Goal: Task Accomplishment & Management: Complete application form

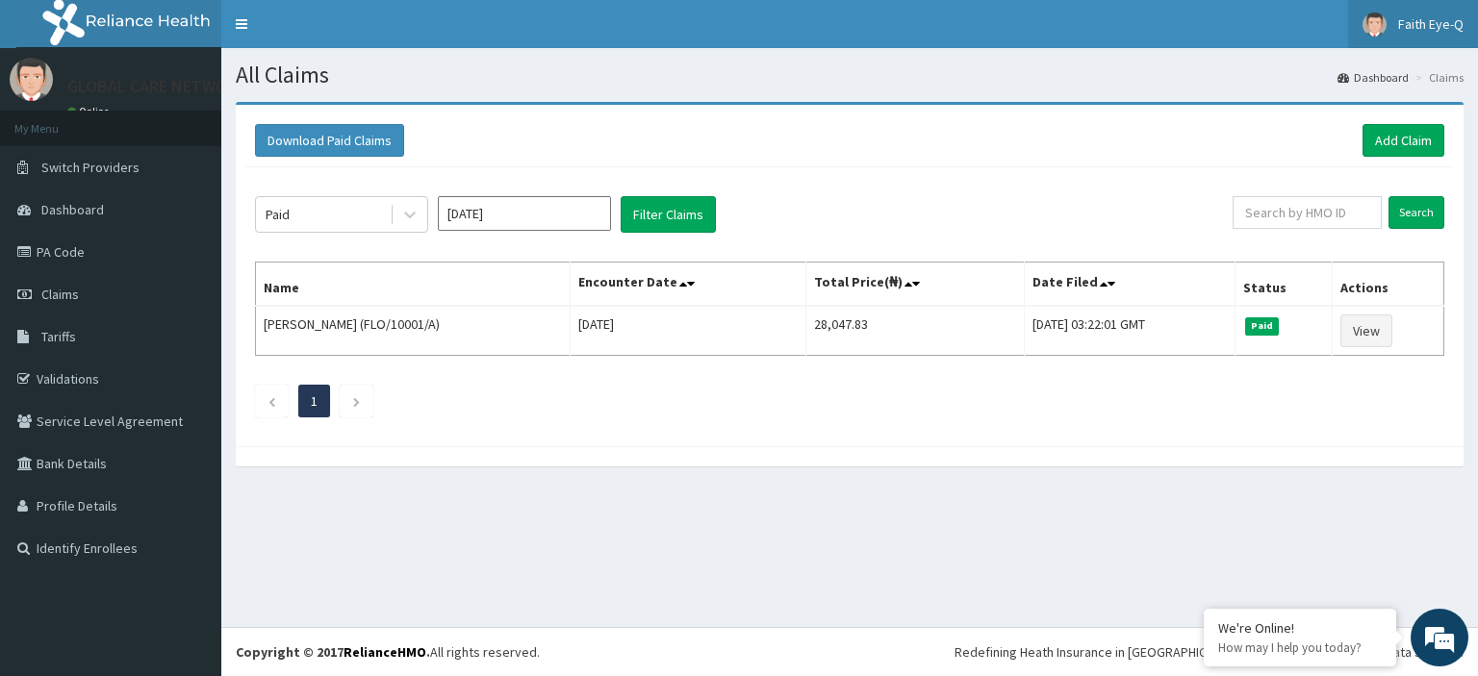
click at [1424, 27] on span "Faith Eye-Q" at bounding box center [1430, 23] width 65 height 17
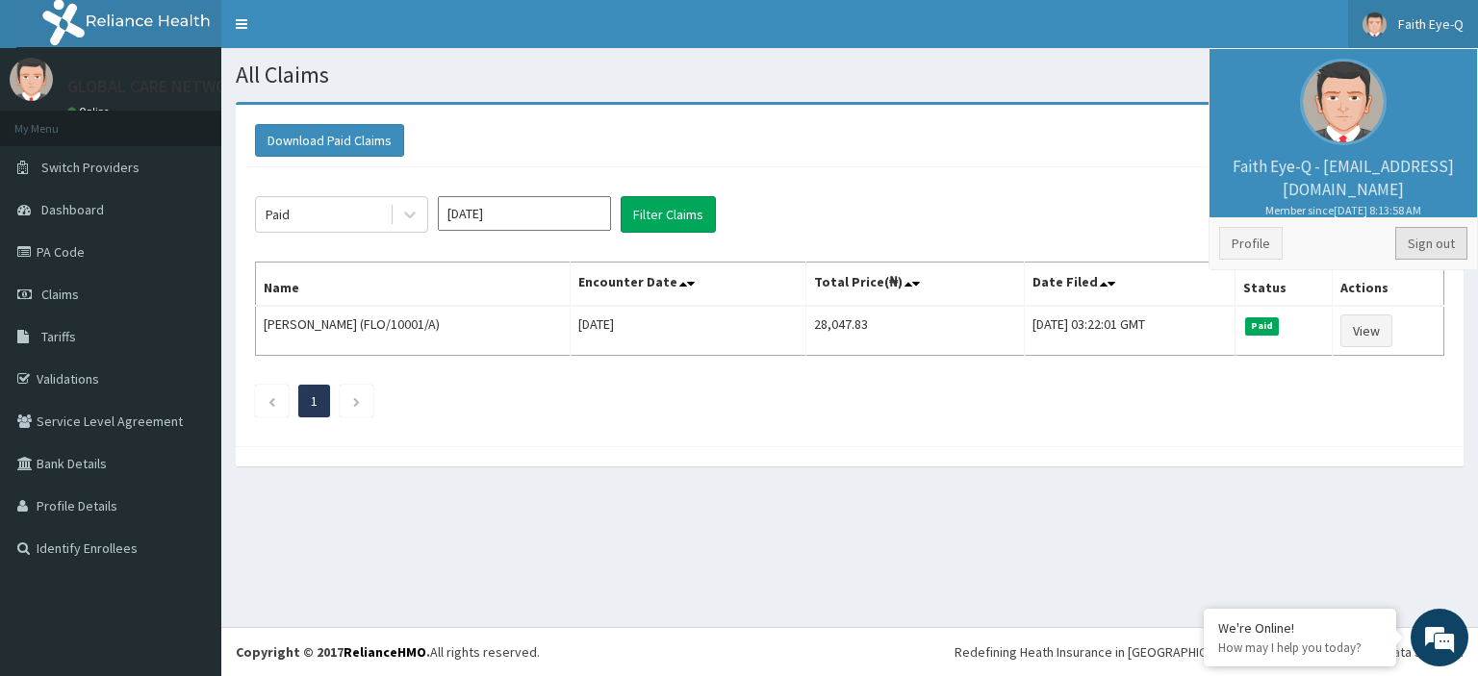
click at [1429, 242] on link "Sign out" at bounding box center [1431, 243] width 72 height 33
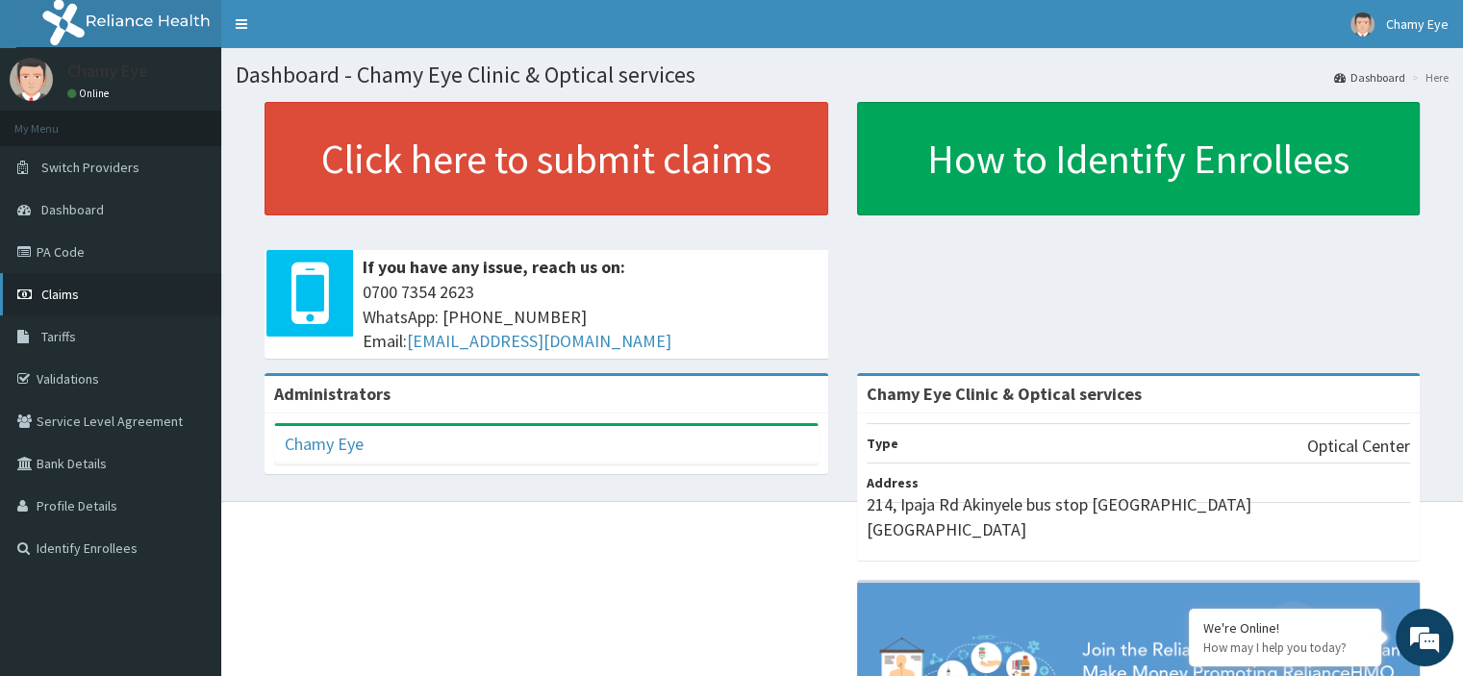
click at [117, 295] on link "Claims" at bounding box center [110, 294] width 221 height 42
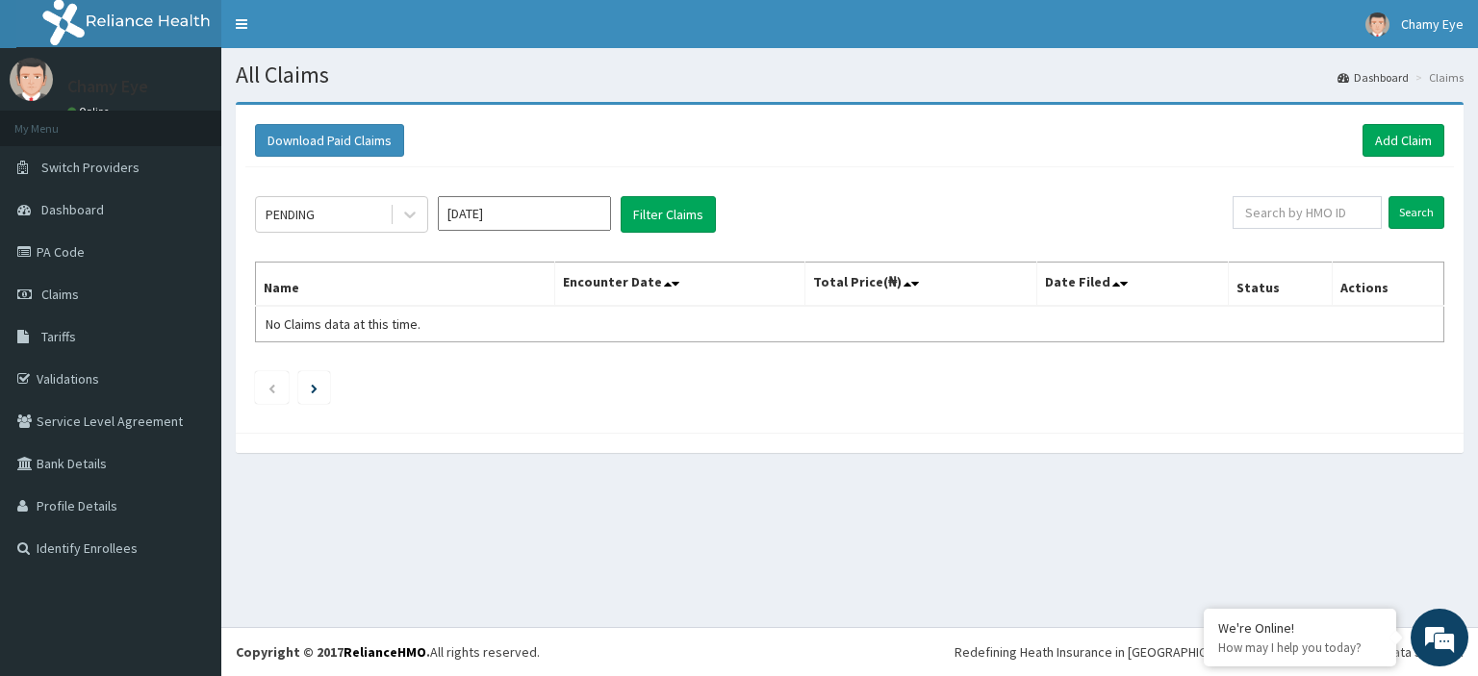
click at [520, 204] on input "Aug 2025" at bounding box center [524, 213] width 173 height 35
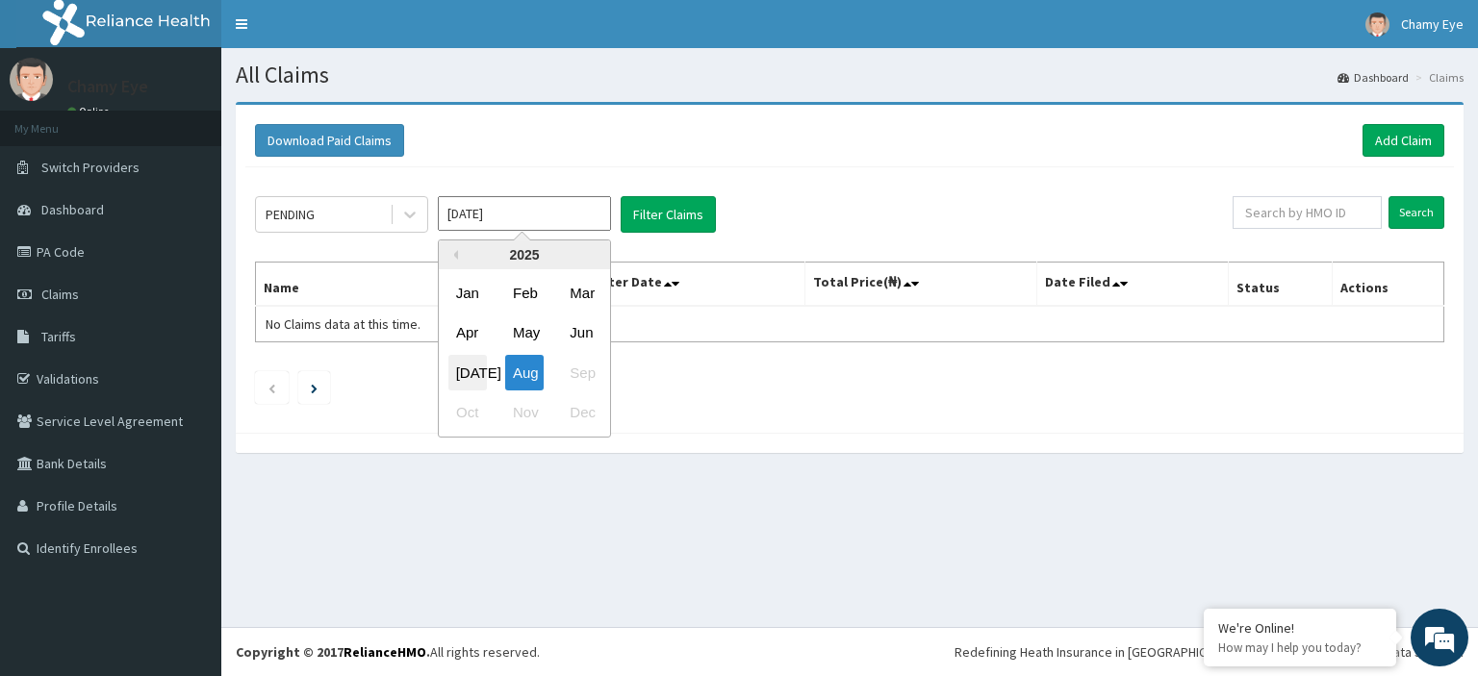
click at [469, 369] on div "Jul" at bounding box center [467, 373] width 38 height 36
type input "Jul 2025"
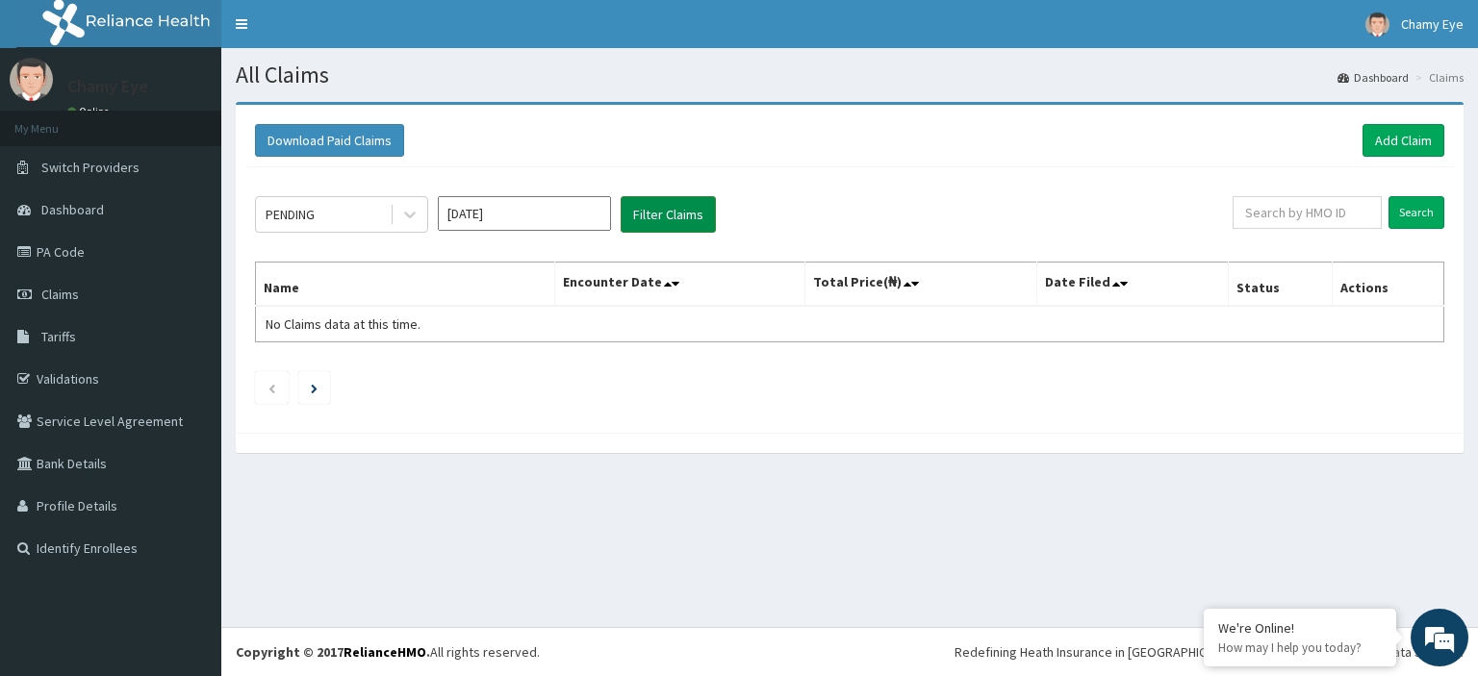
click at [641, 219] on button "Filter Claims" at bounding box center [668, 214] width 95 height 37
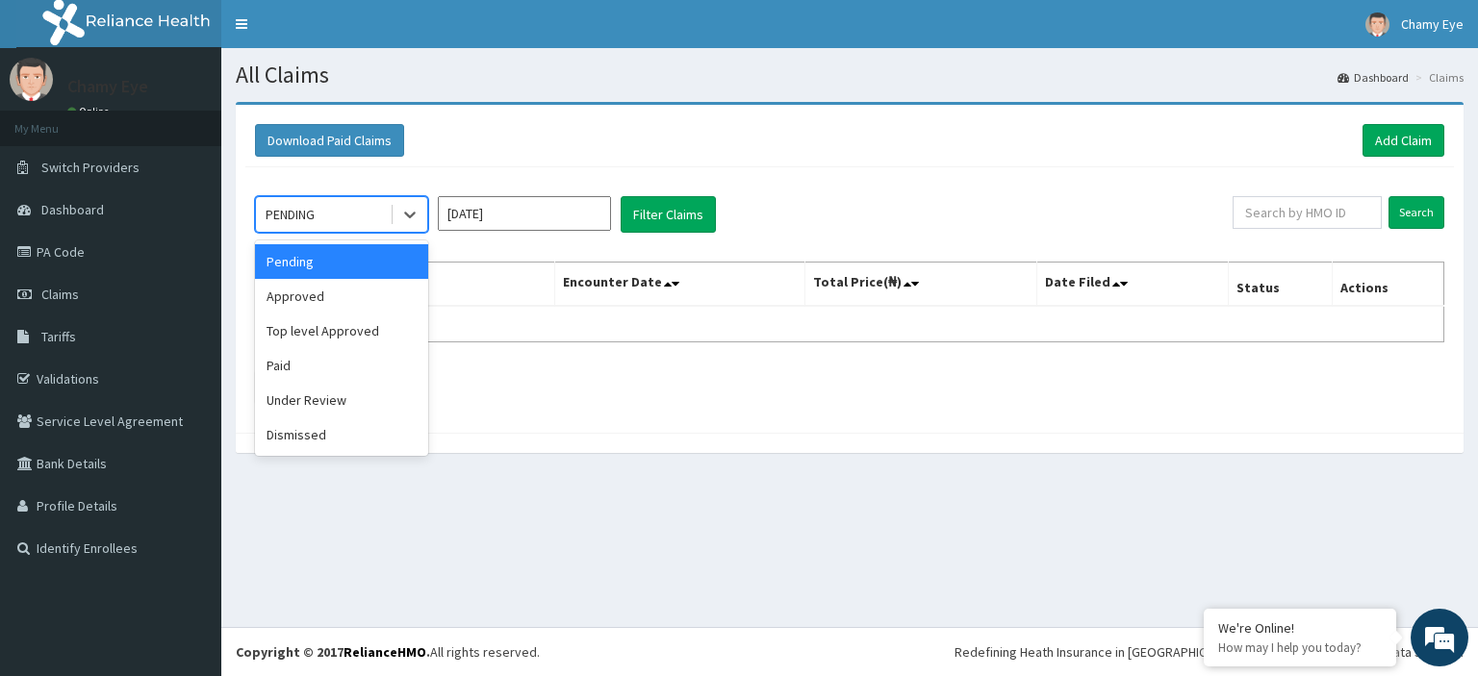
click at [377, 289] on div "Approved" at bounding box center [341, 296] width 173 height 35
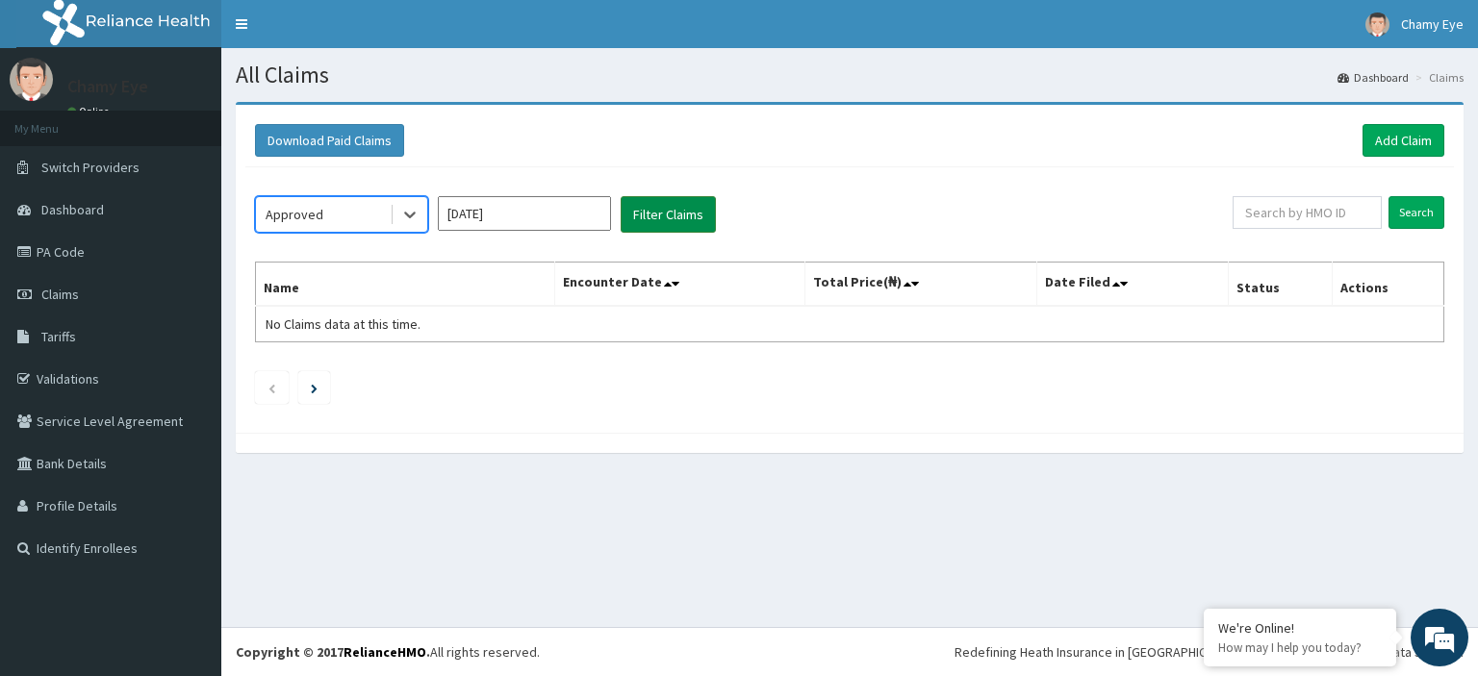
click at [637, 226] on button "Filter Claims" at bounding box center [668, 214] width 95 height 37
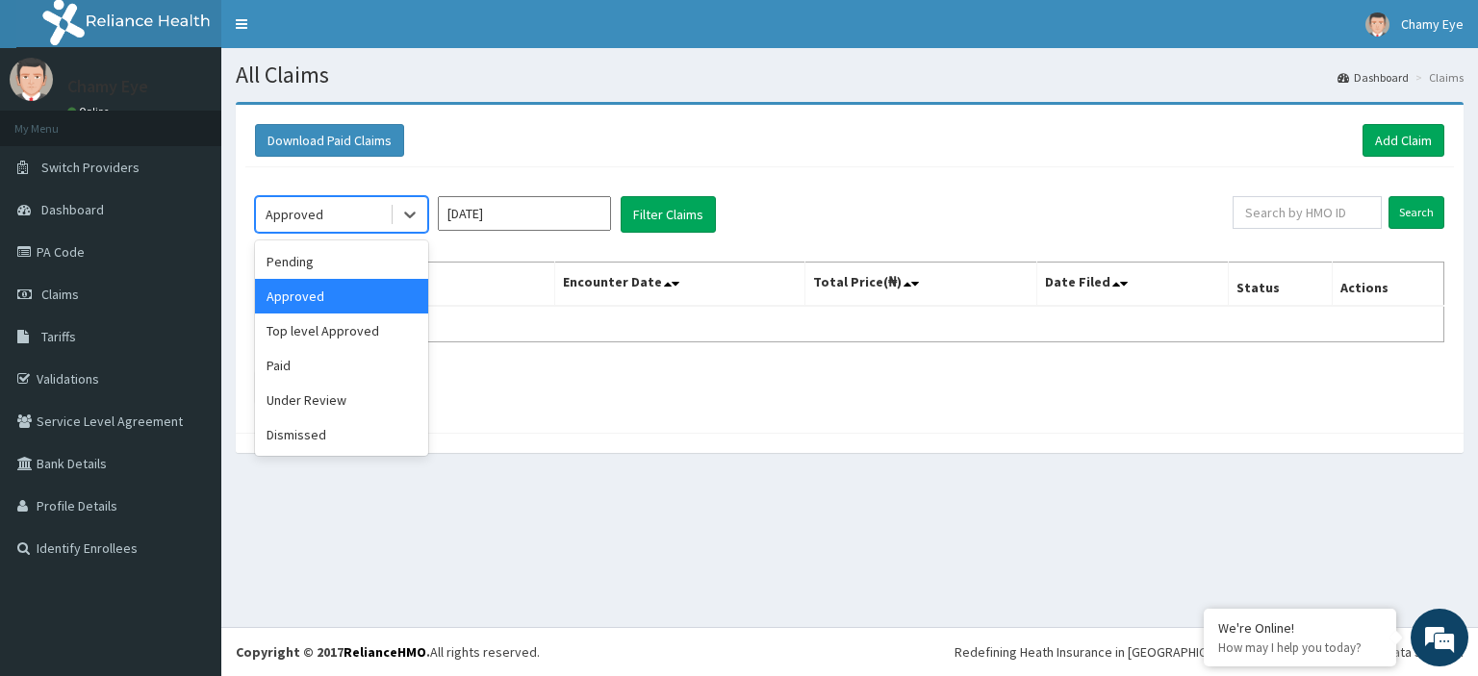
click at [356, 336] on div "Top level Approved" at bounding box center [341, 331] width 173 height 35
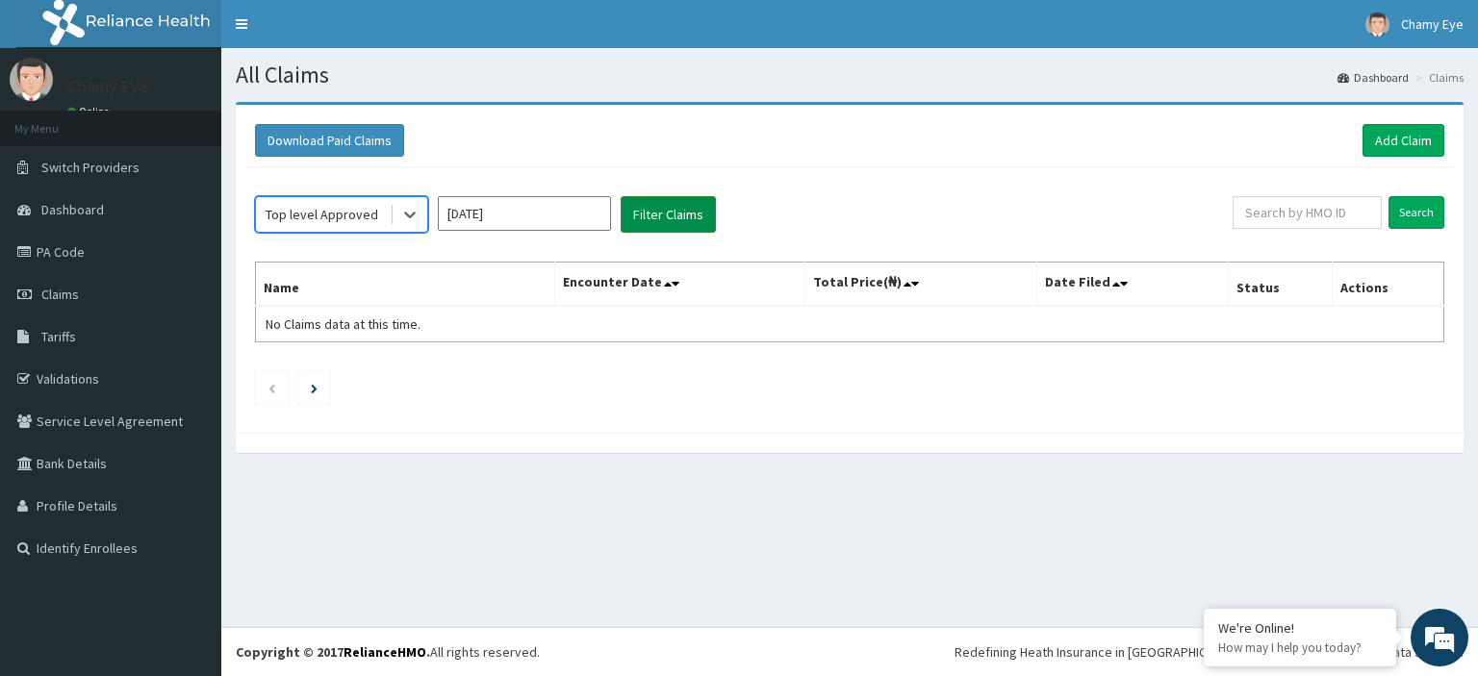
click at [670, 211] on button "Filter Claims" at bounding box center [668, 214] width 95 height 37
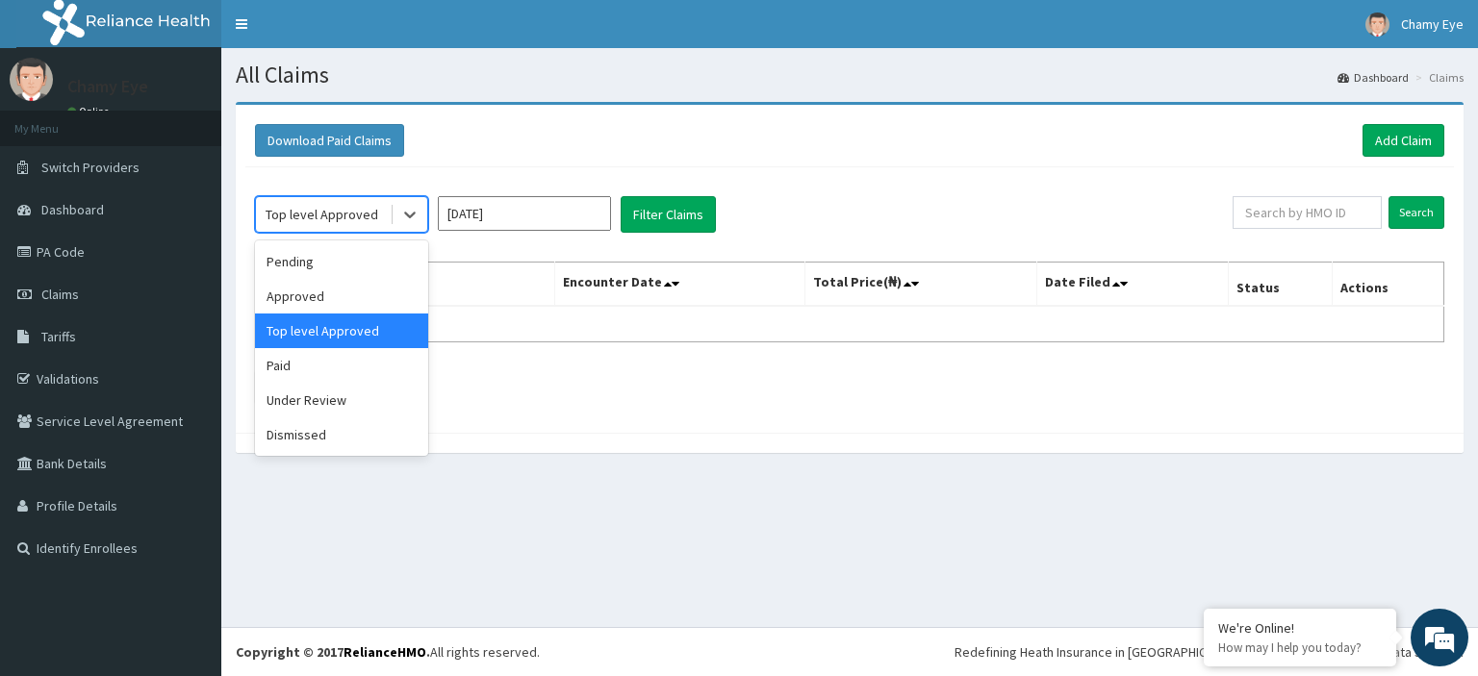
click at [345, 376] on div "Paid" at bounding box center [341, 365] width 173 height 35
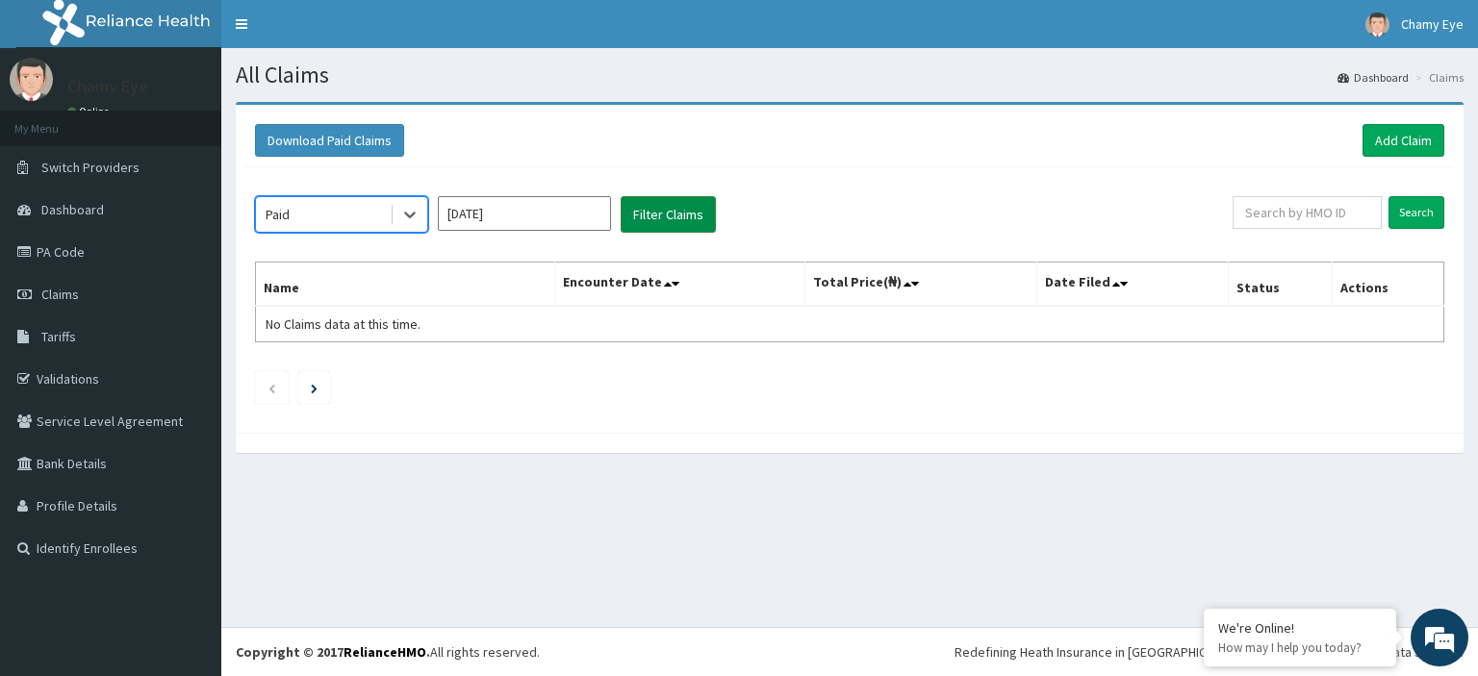
click at [643, 223] on button "Filter Claims" at bounding box center [668, 214] width 95 height 37
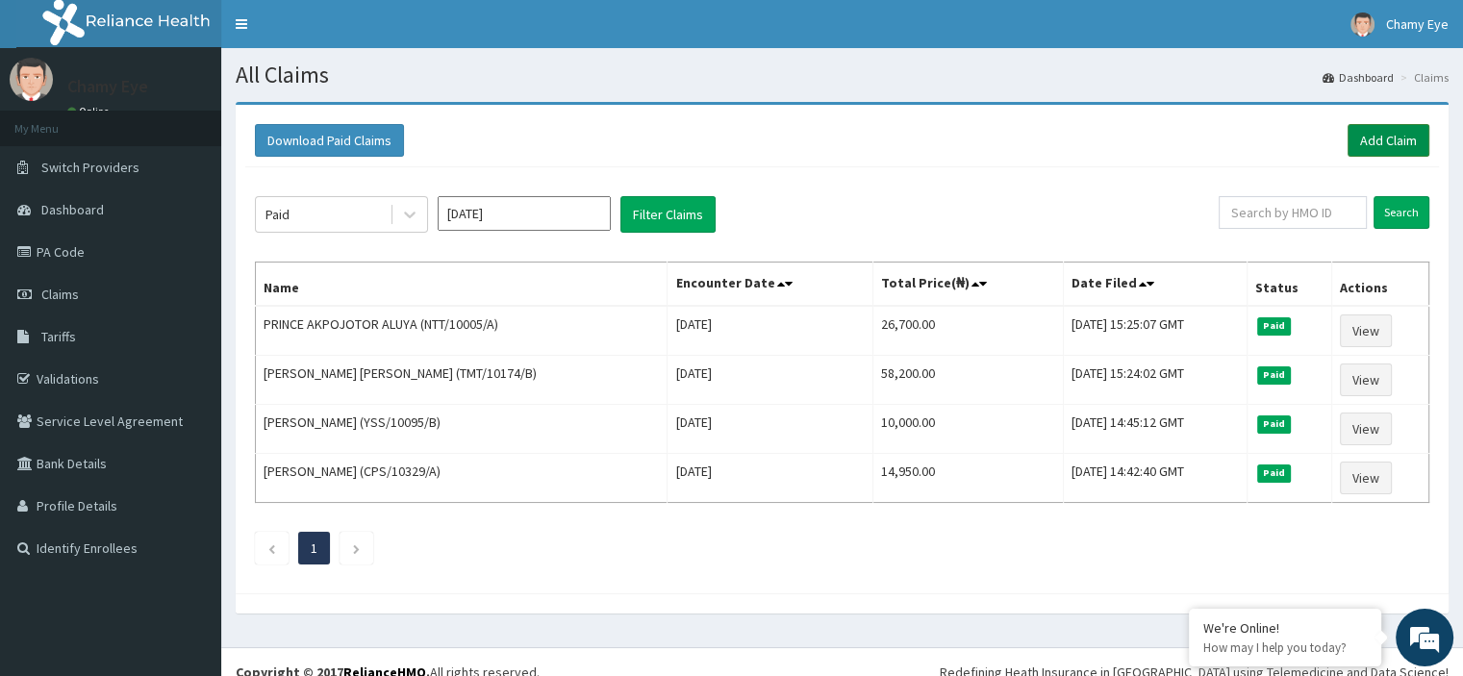
click at [1389, 145] on link "Add Claim" at bounding box center [1389, 140] width 82 height 33
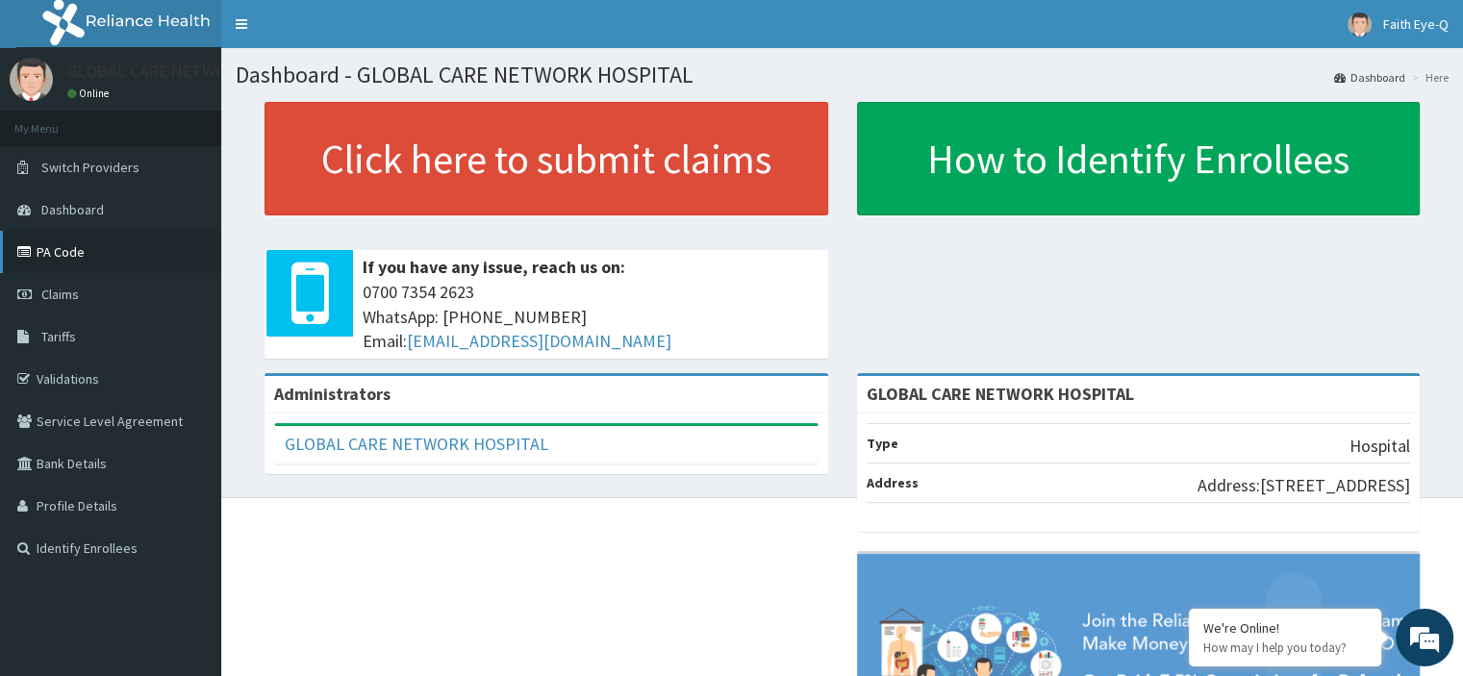
click at [128, 265] on link "PA Code" at bounding box center [110, 252] width 221 height 42
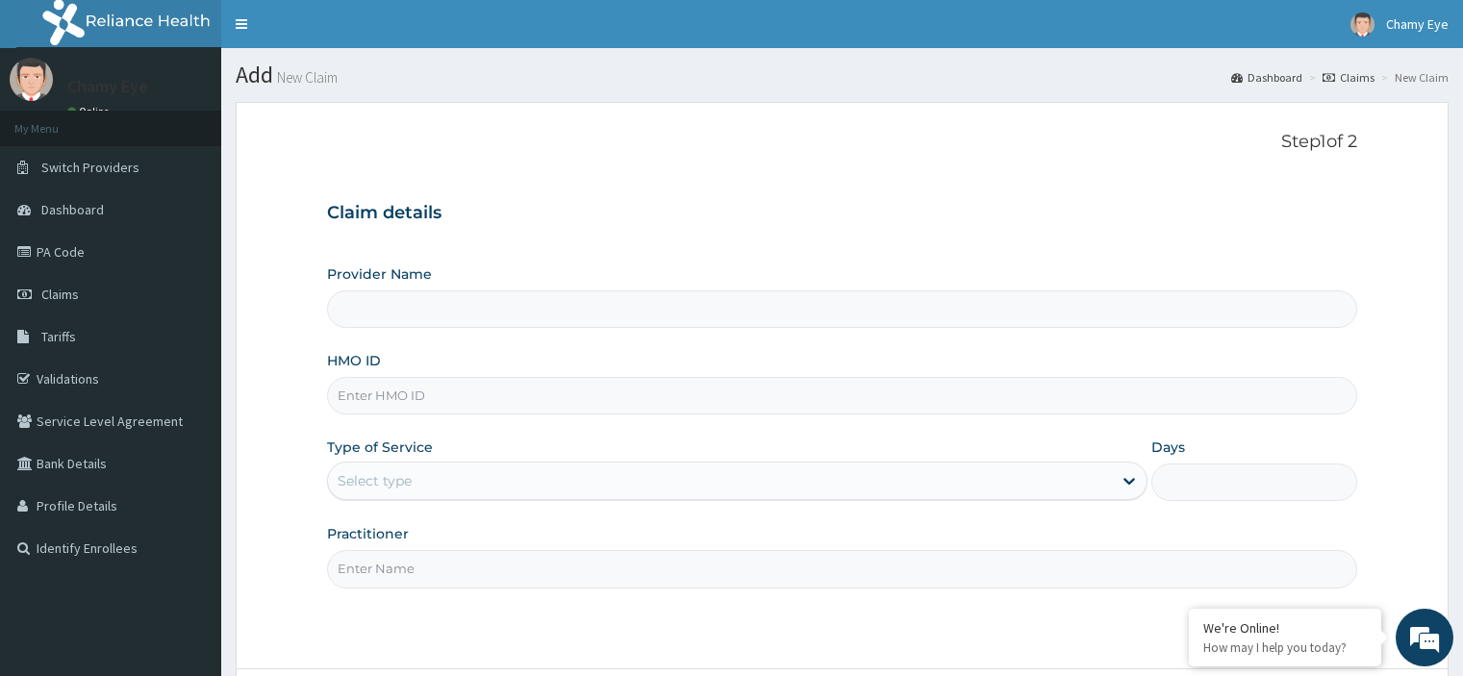
type input "Chamy Eye Clinic & Optical services"
click at [476, 400] on input "HMO ID" at bounding box center [841, 396] width 1029 height 38
paste input "NTT/10005/B"
type input "NTT/10005/B"
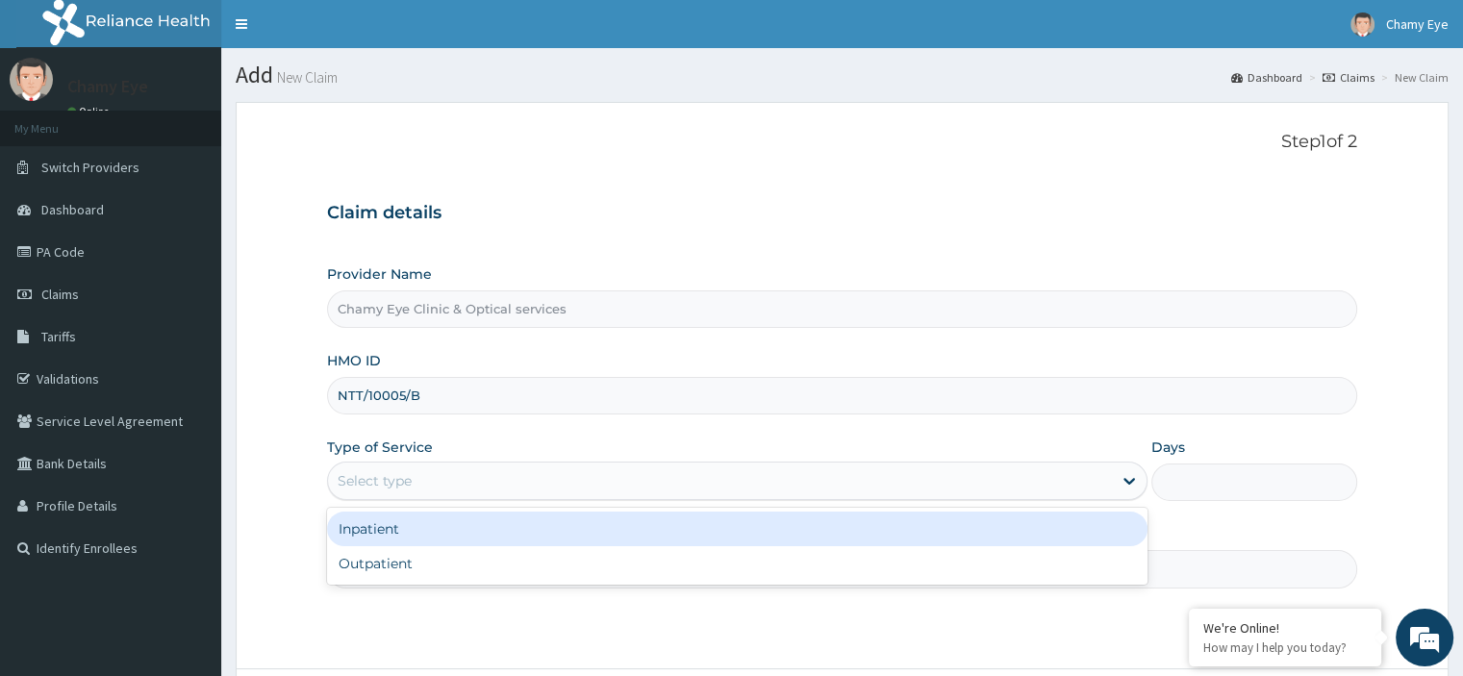
click at [489, 566] on div "Outpatient" at bounding box center [737, 563] width 821 height 35
type input "1"
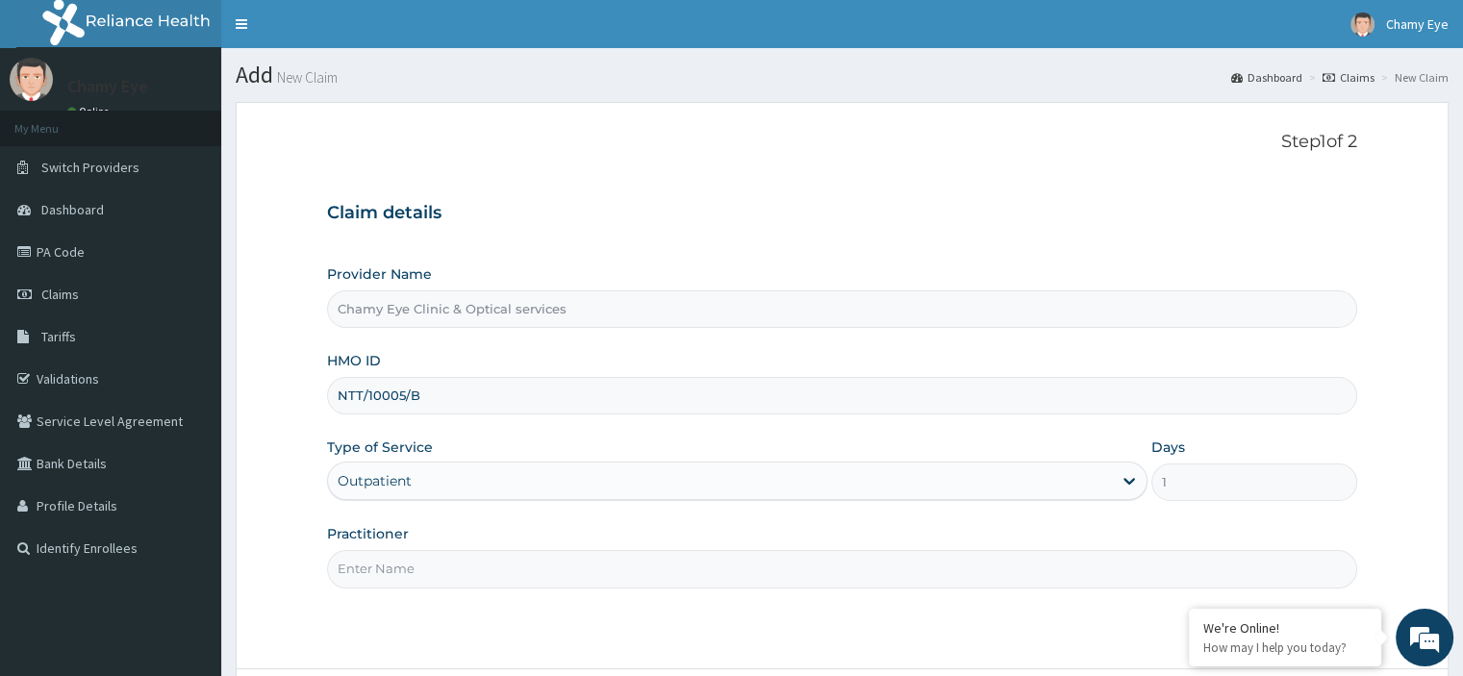
click at [476, 569] on input "Practitioner" at bounding box center [841, 569] width 1029 height 38
type input "N"
type input "DR NDIDIAMAKA"
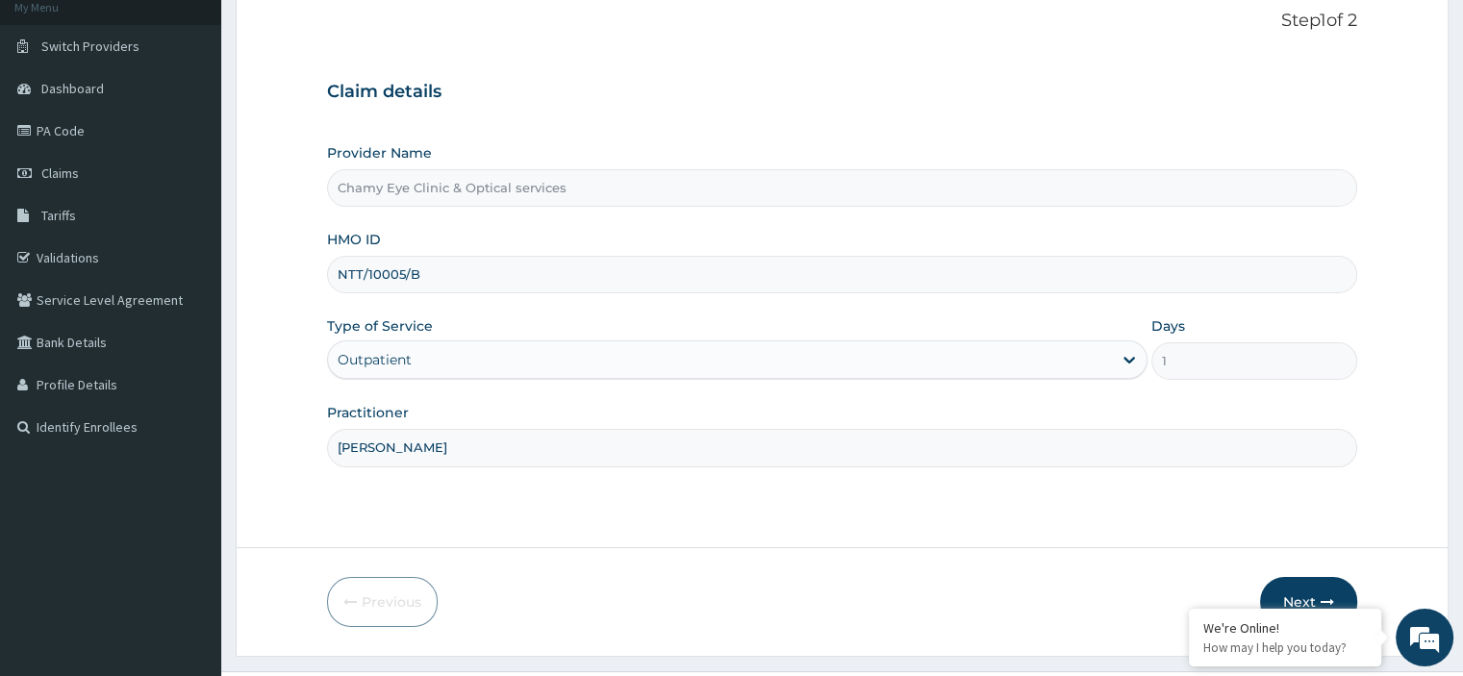
scroll to position [165, 0]
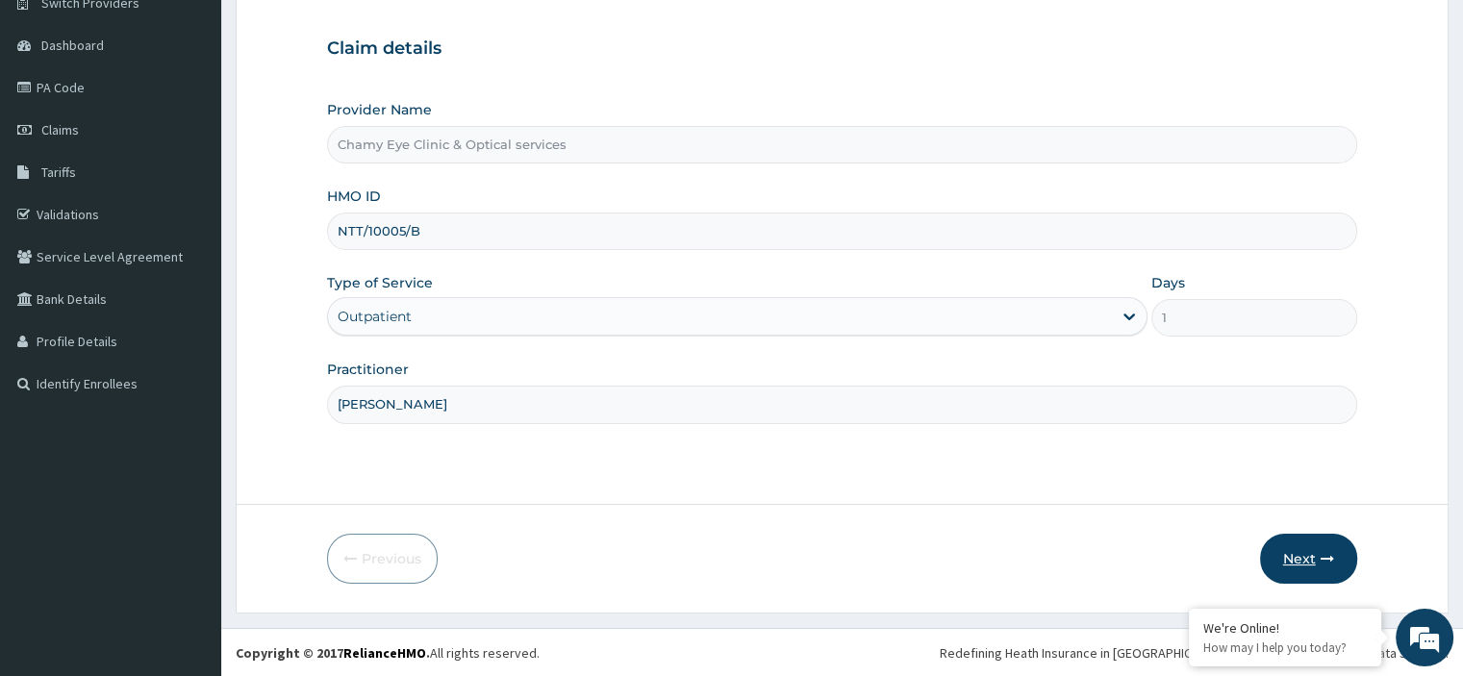
click at [1307, 558] on button "Next" at bounding box center [1308, 559] width 97 height 50
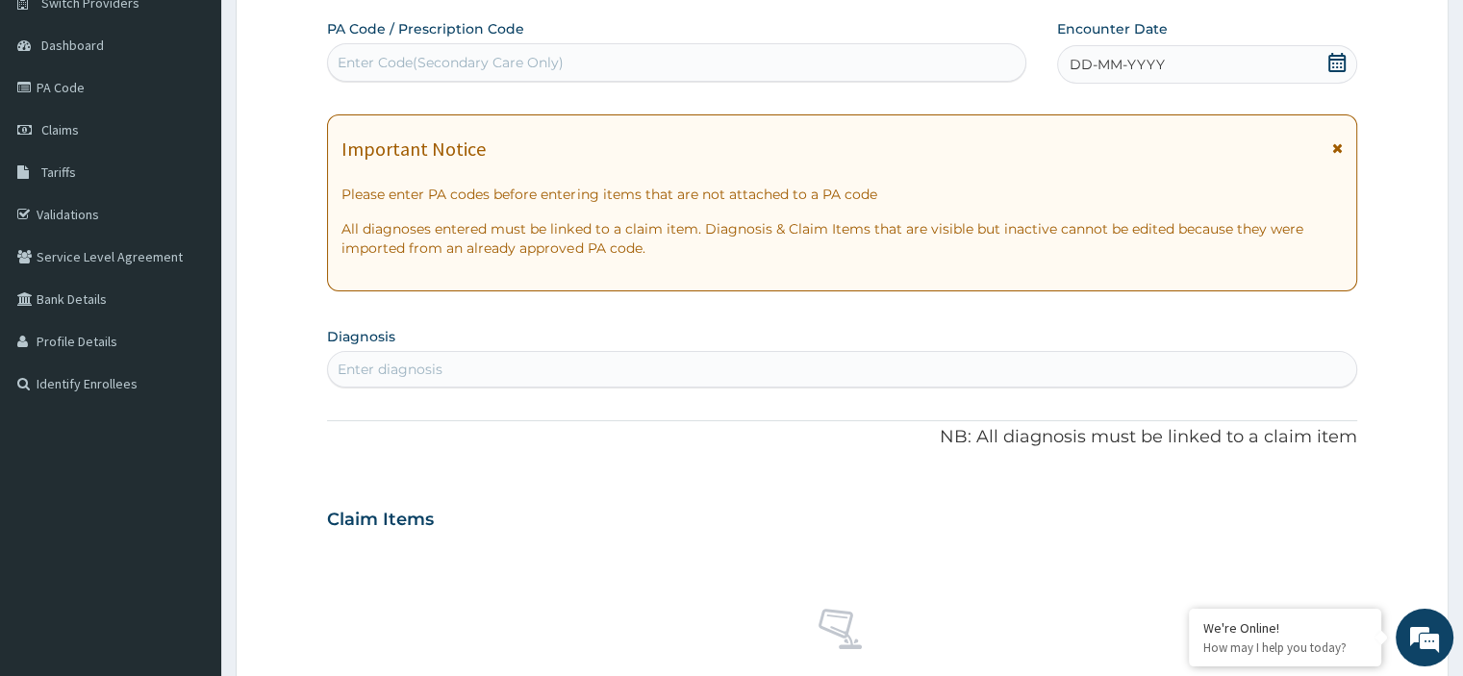
paste input "PA/2746D0"
type input "PA/2746D0"
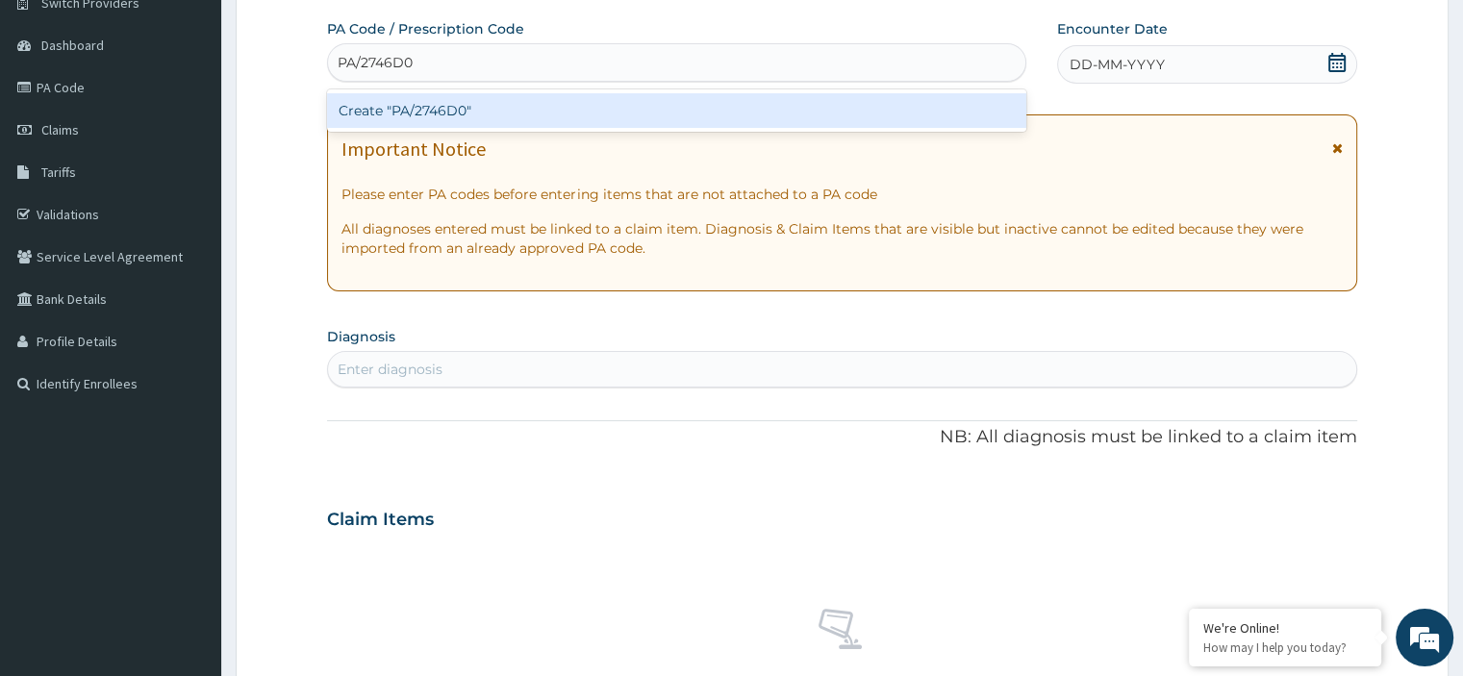
click at [494, 101] on div "Create "PA/2746D0"" at bounding box center [676, 110] width 699 height 35
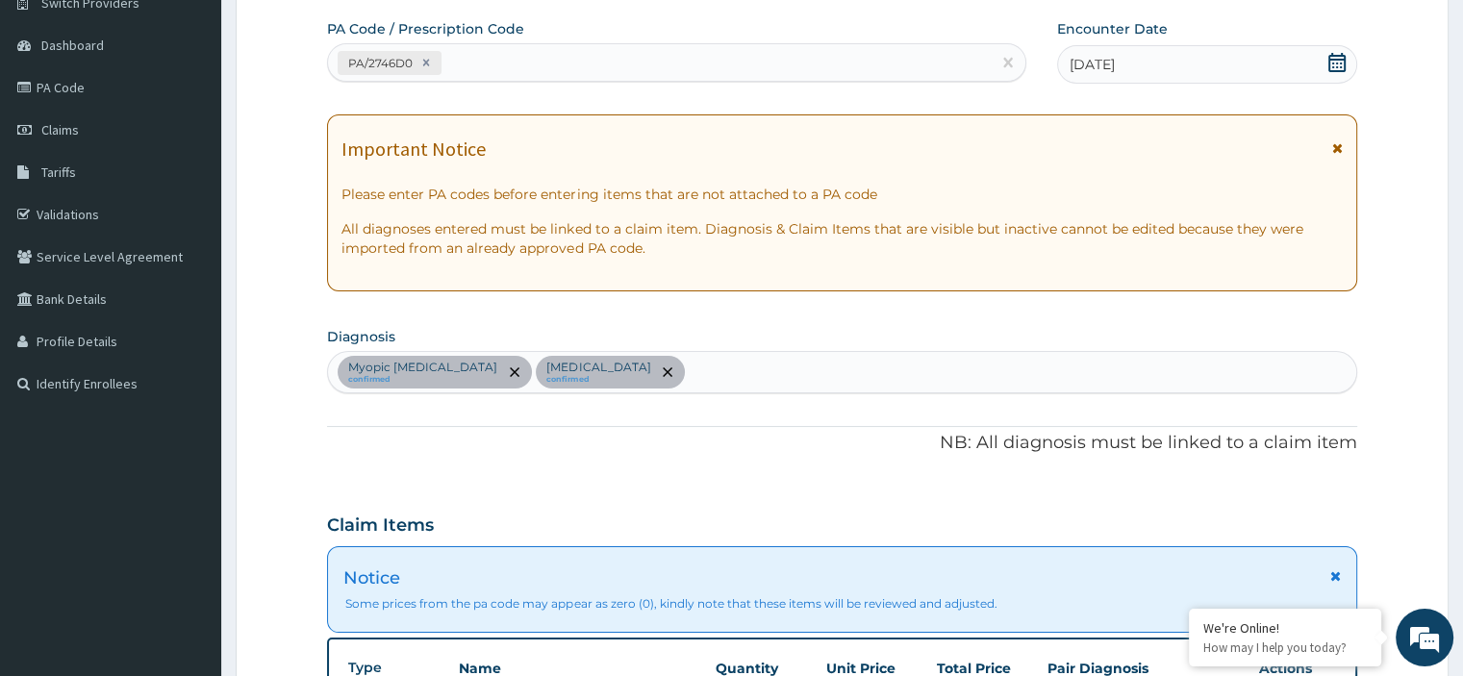
scroll to position [983, 0]
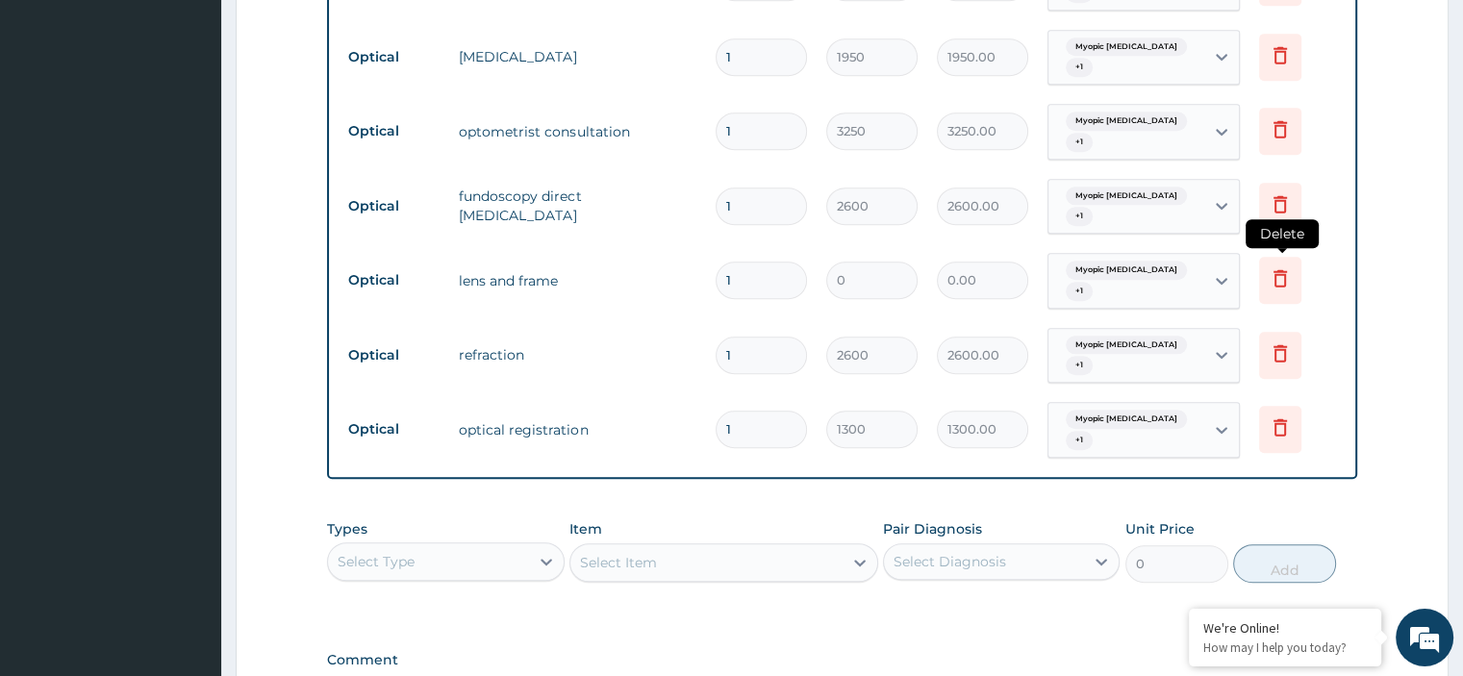
click at [1284, 274] on icon at bounding box center [1280, 278] width 13 height 17
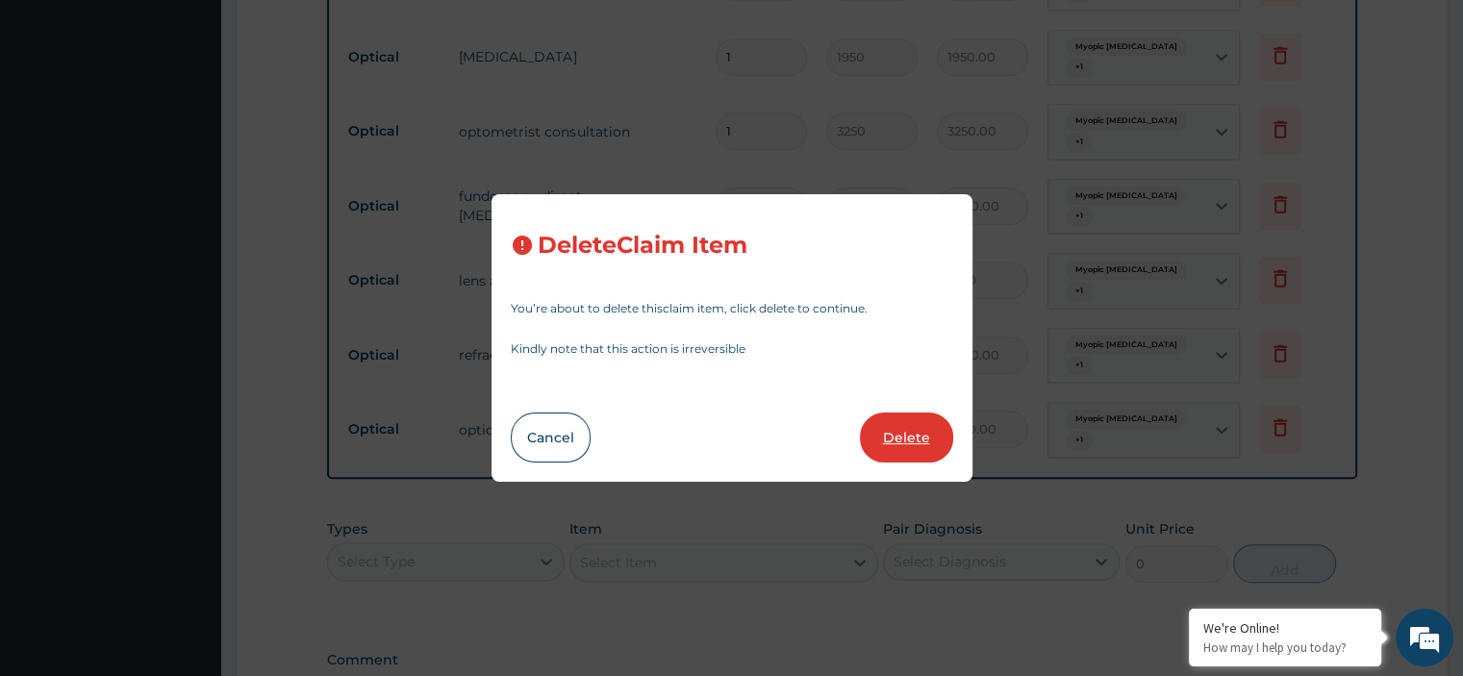
click at [924, 431] on button "Delete" at bounding box center [906, 438] width 93 height 50
type input "2600"
type input "2600.00"
type input "1300"
type input "1300.00"
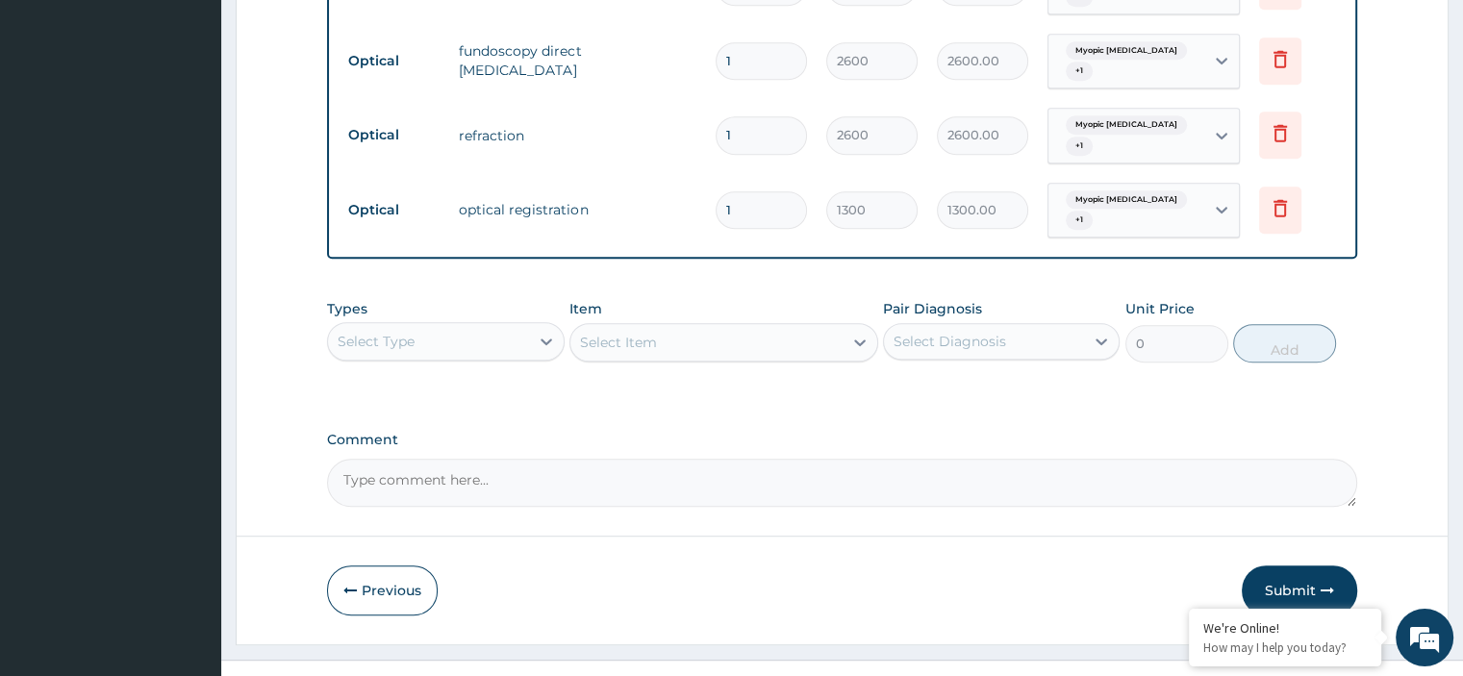
scroll to position [1069, 0]
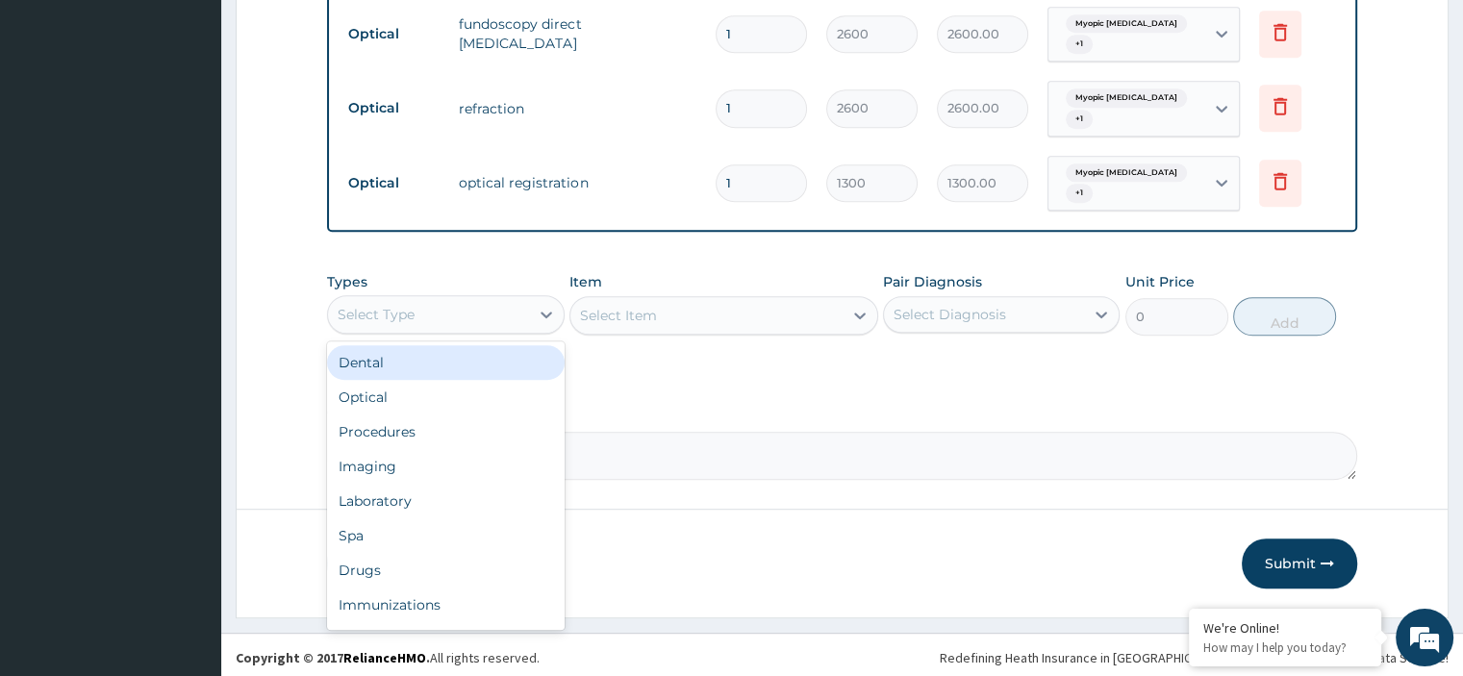
click at [423, 393] on div "Optical" at bounding box center [445, 397] width 237 height 35
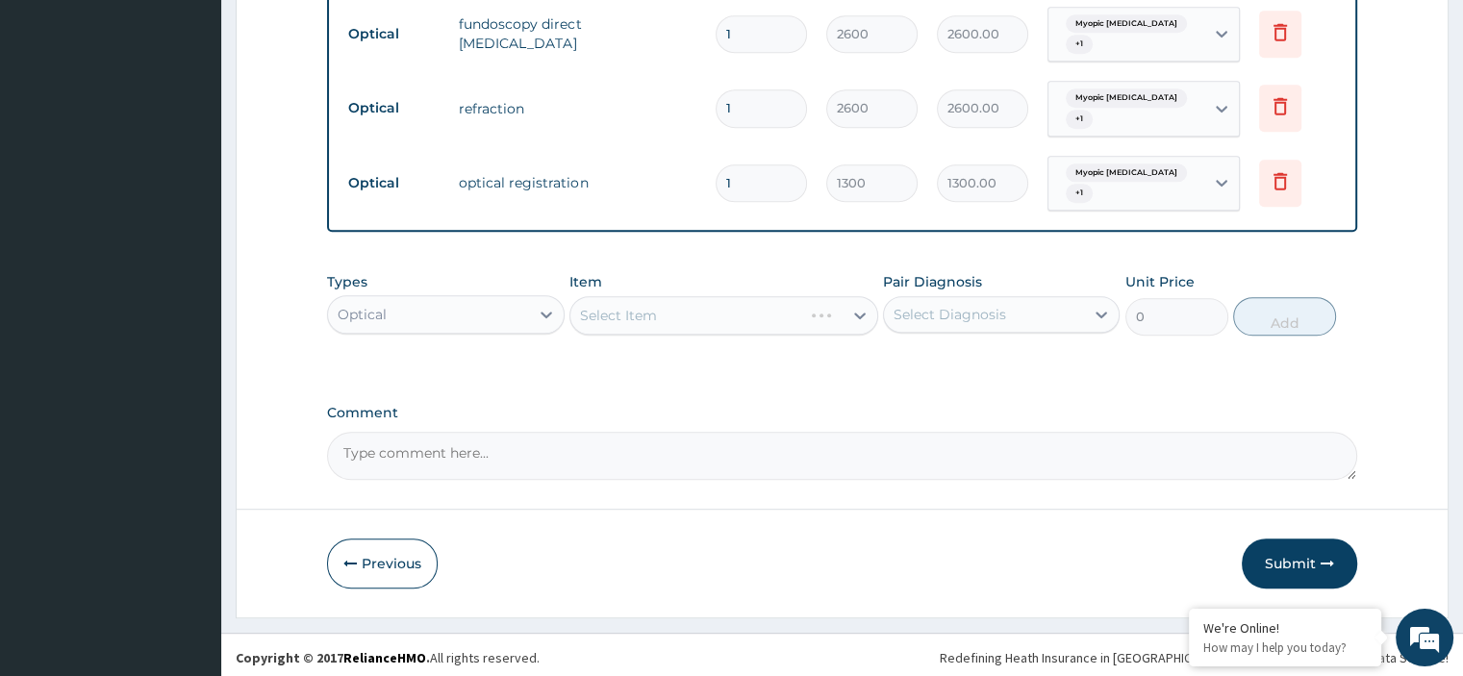
click at [685, 290] on div "Item Select Item" at bounding box center [724, 303] width 309 height 63
click at [690, 316] on div "Select Item" at bounding box center [724, 315] width 309 height 38
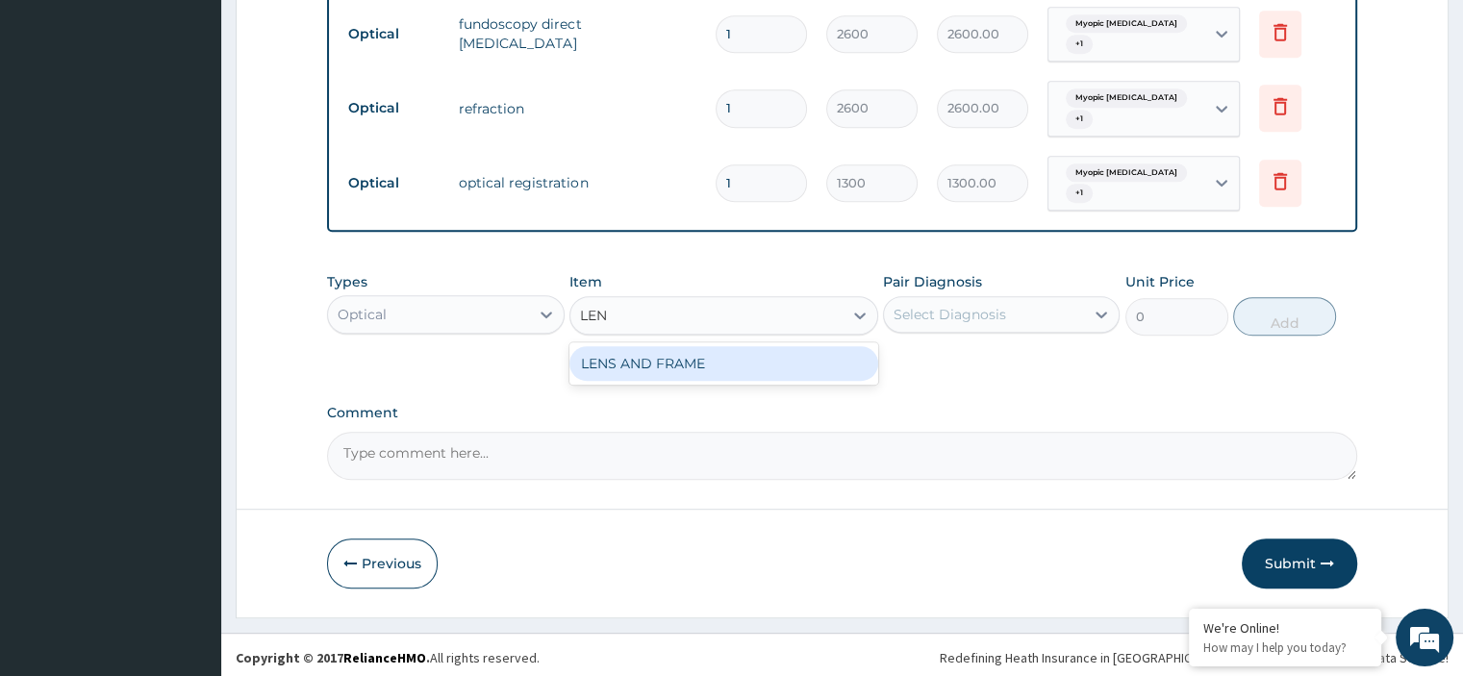
type input "LENS"
click at [731, 368] on div "LENS AND FRAME" at bounding box center [724, 363] width 309 height 35
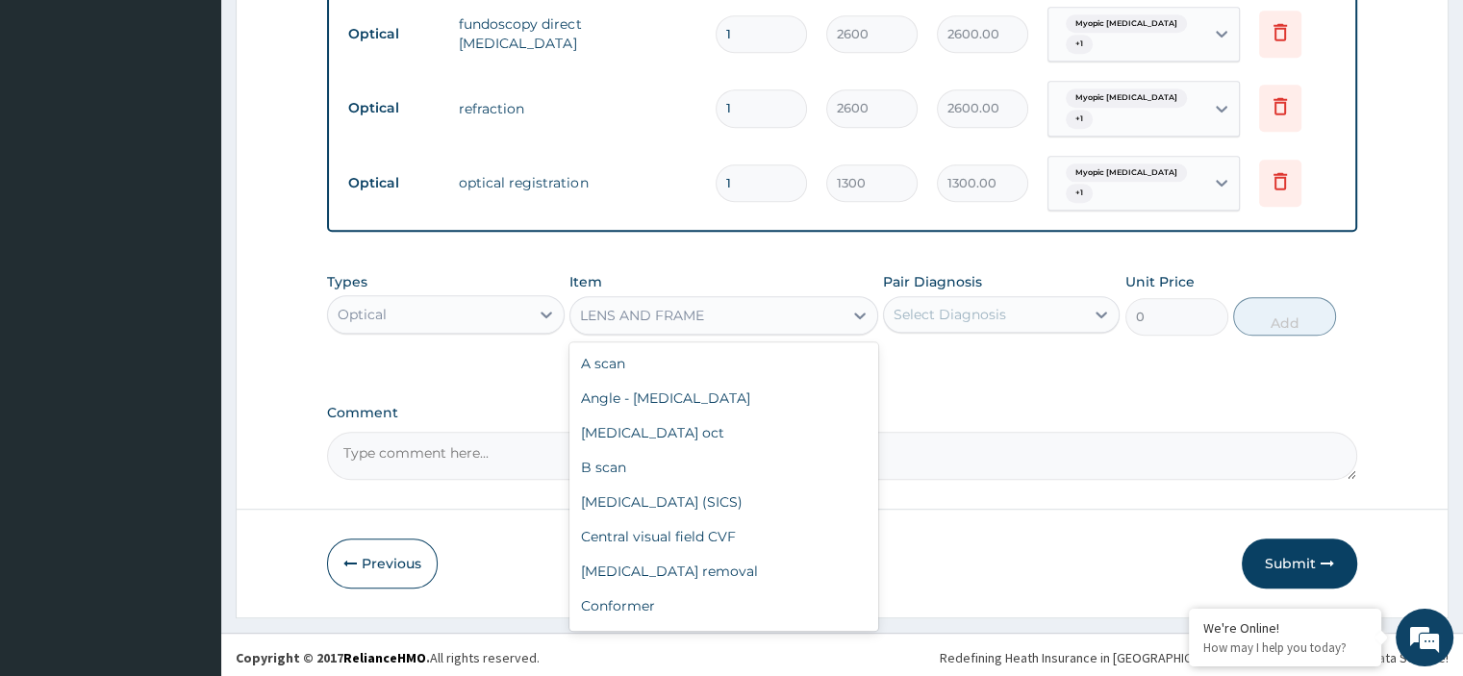
scroll to position [2509, 0]
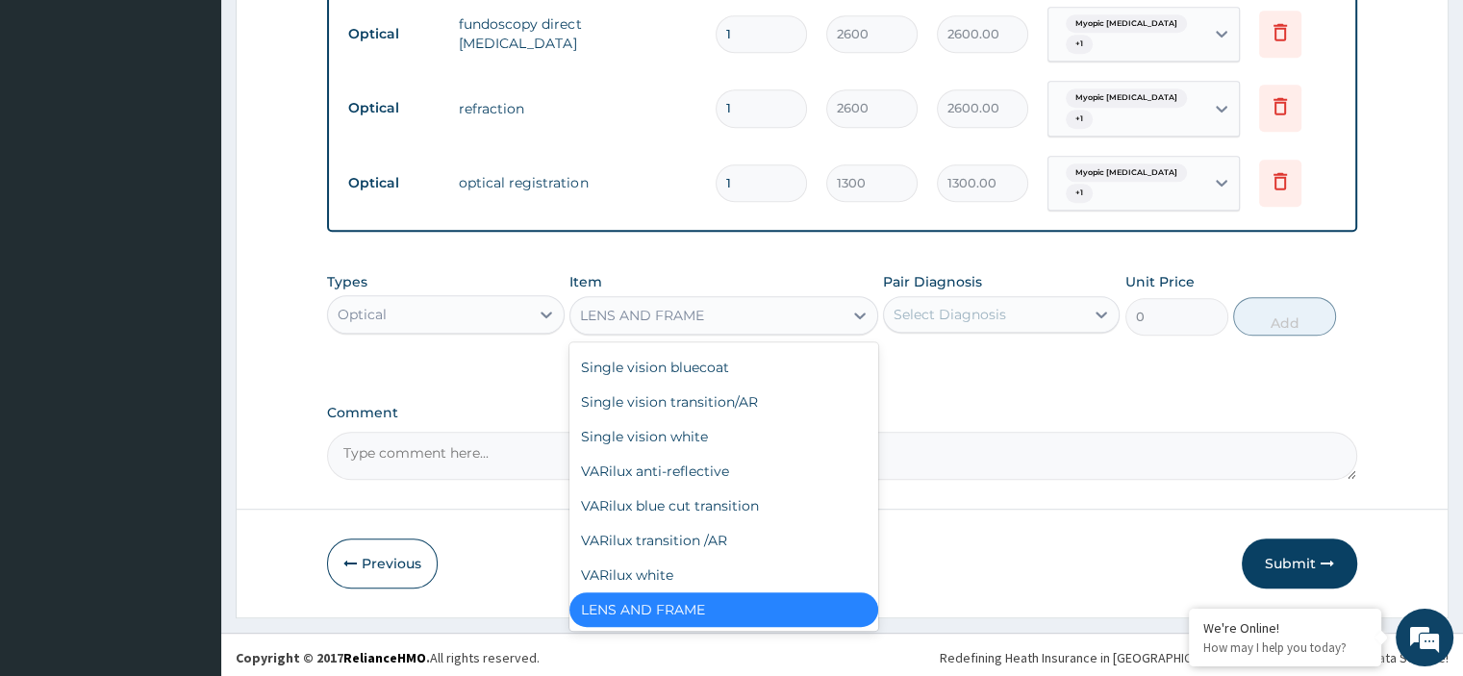
click at [748, 442] on div "Single vision white" at bounding box center [724, 436] width 309 height 35
type input "9100"
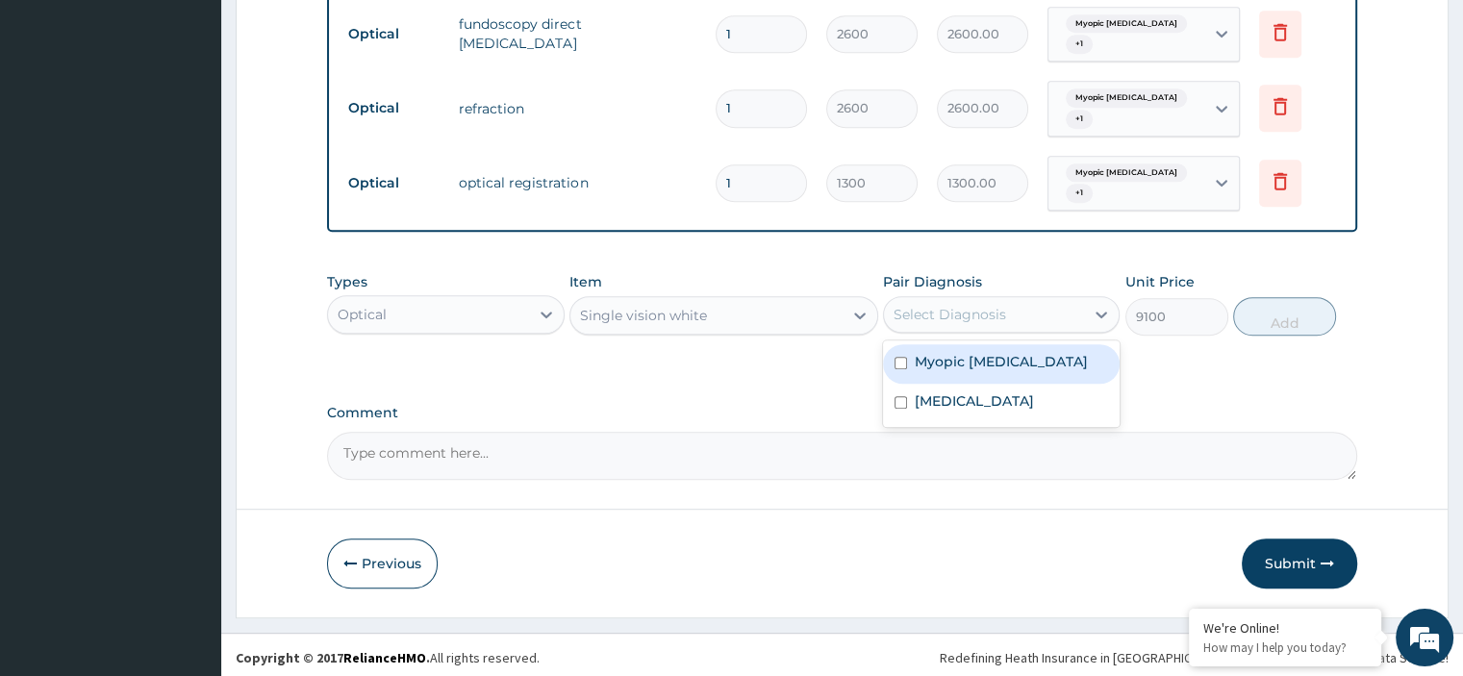
click at [999, 358] on label "Myopic astigmatism" at bounding box center [1001, 361] width 173 height 19
checkbox input "true"
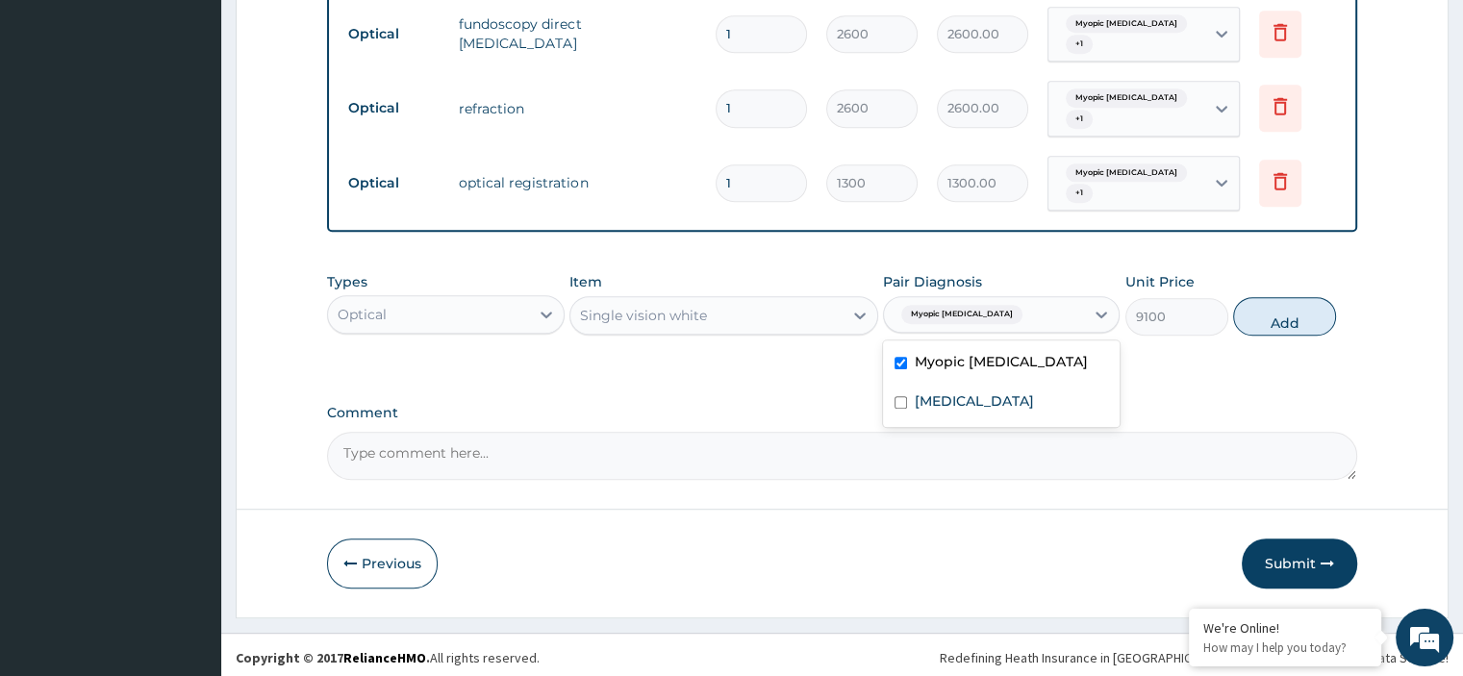
click at [993, 404] on label "Allergic conjunctivitis" at bounding box center [974, 401] width 119 height 19
checkbox input "true"
click at [1278, 321] on button "Add" at bounding box center [1284, 316] width 103 height 38
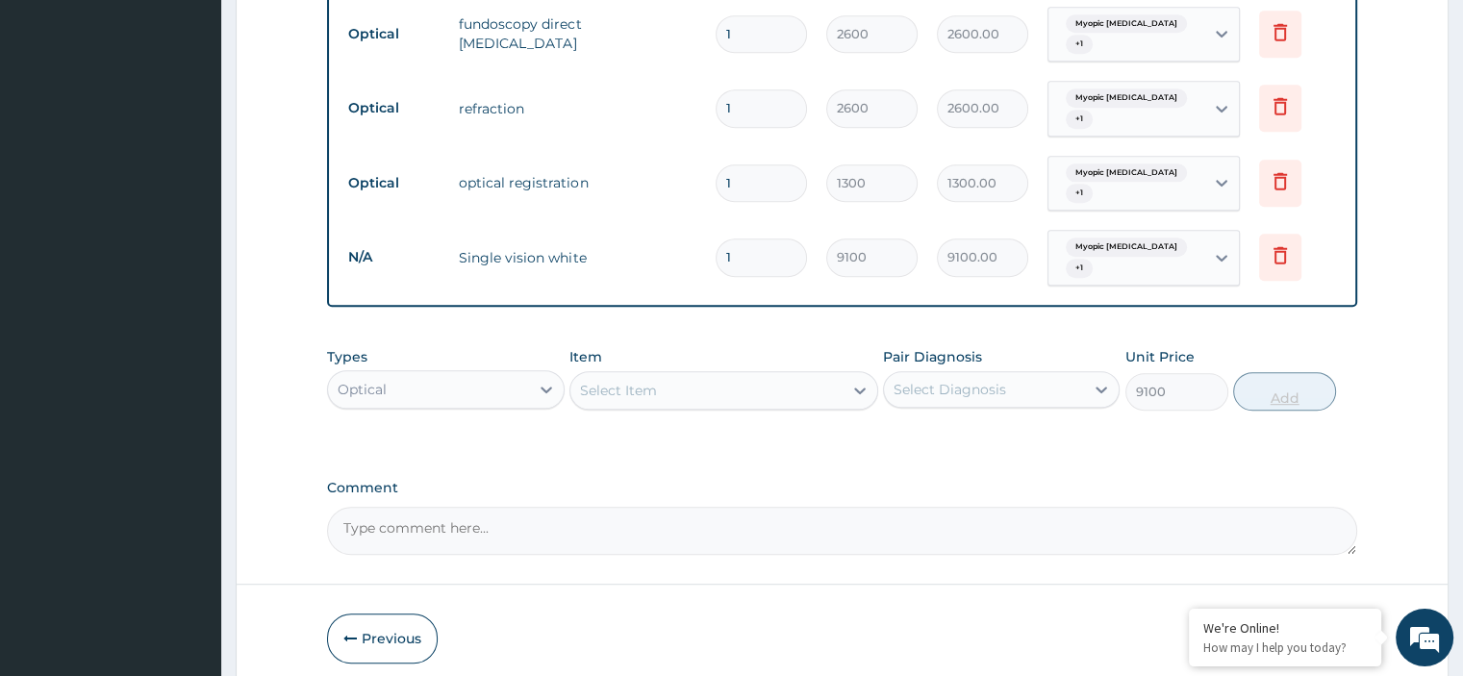
type input "0"
type input "0.00"
type input "2"
type input "18200.00"
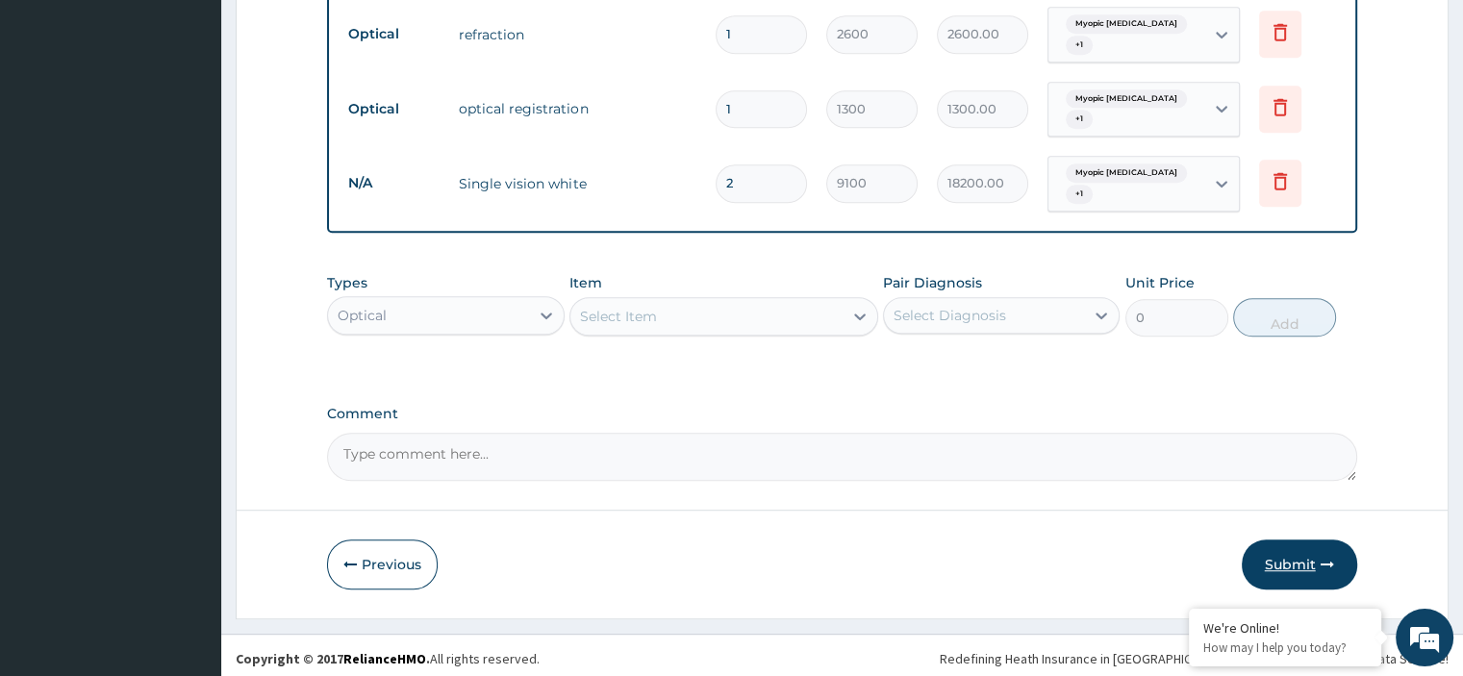
click at [1297, 559] on button "Submit" at bounding box center [1299, 565] width 115 height 50
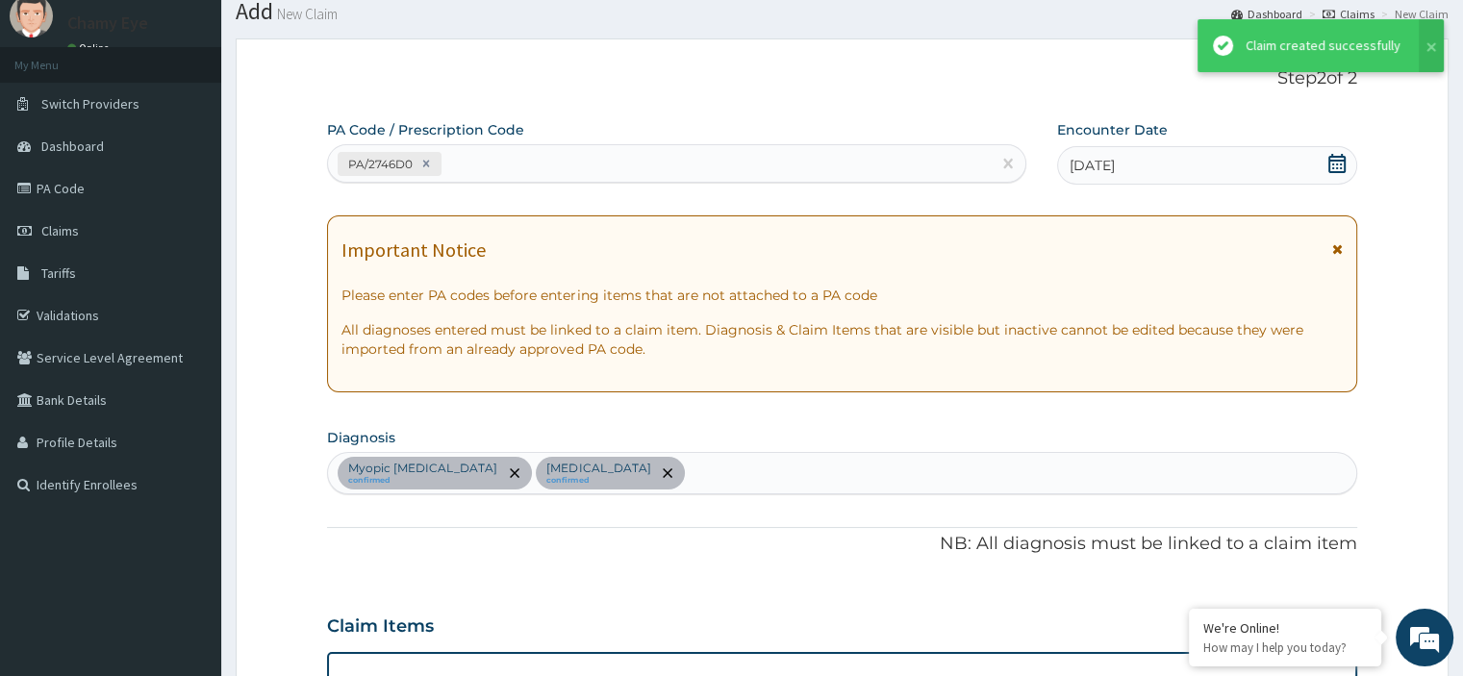
scroll to position [1143, 0]
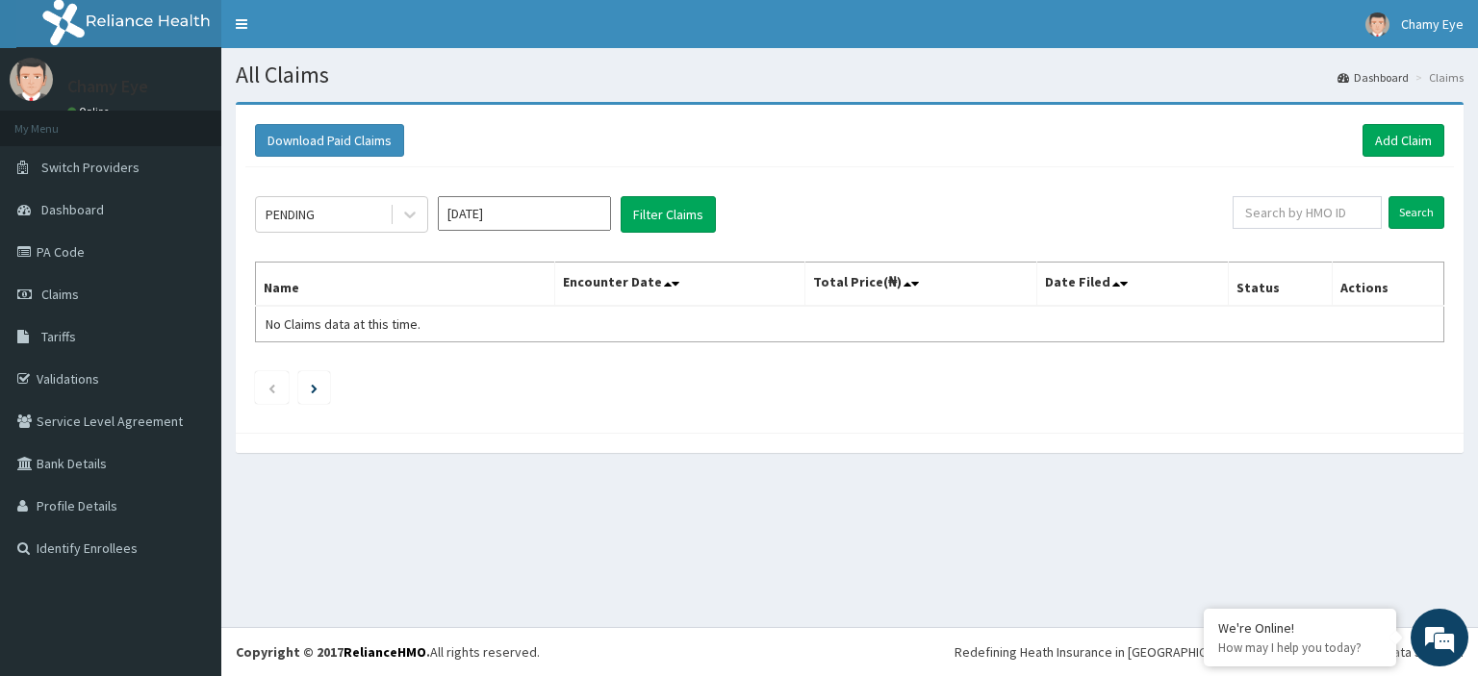
click at [562, 211] on input "[DATE]" at bounding box center [524, 213] width 173 height 35
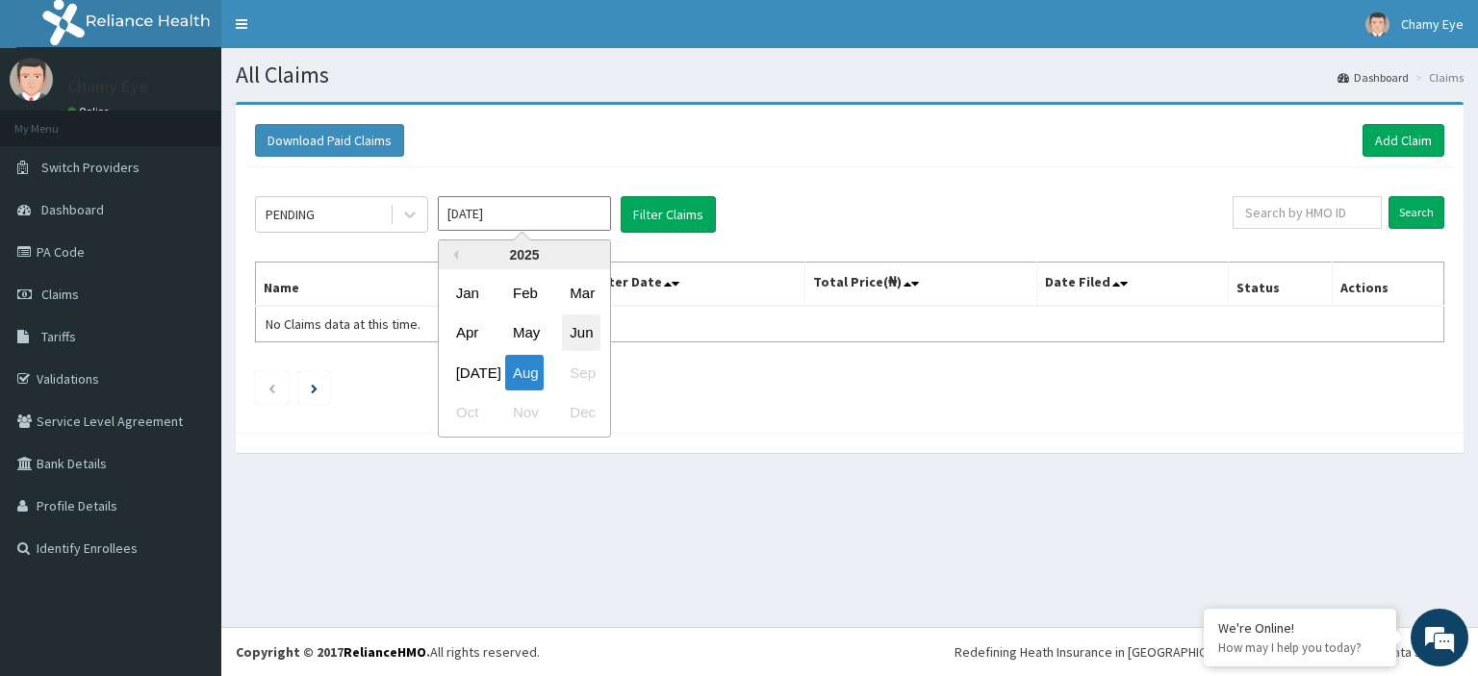
click at [585, 335] on div "Jun" at bounding box center [581, 334] width 38 height 36
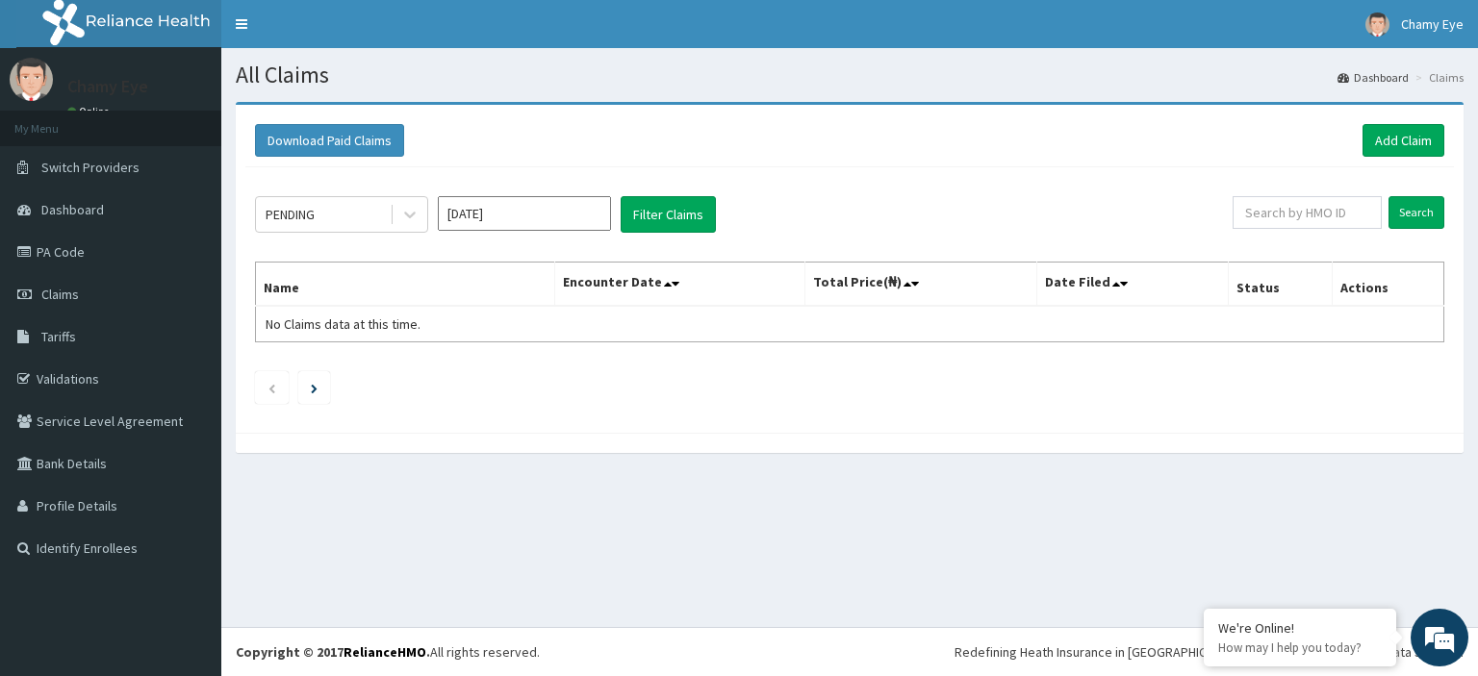
click at [550, 216] on input "[DATE]" at bounding box center [524, 213] width 173 height 35
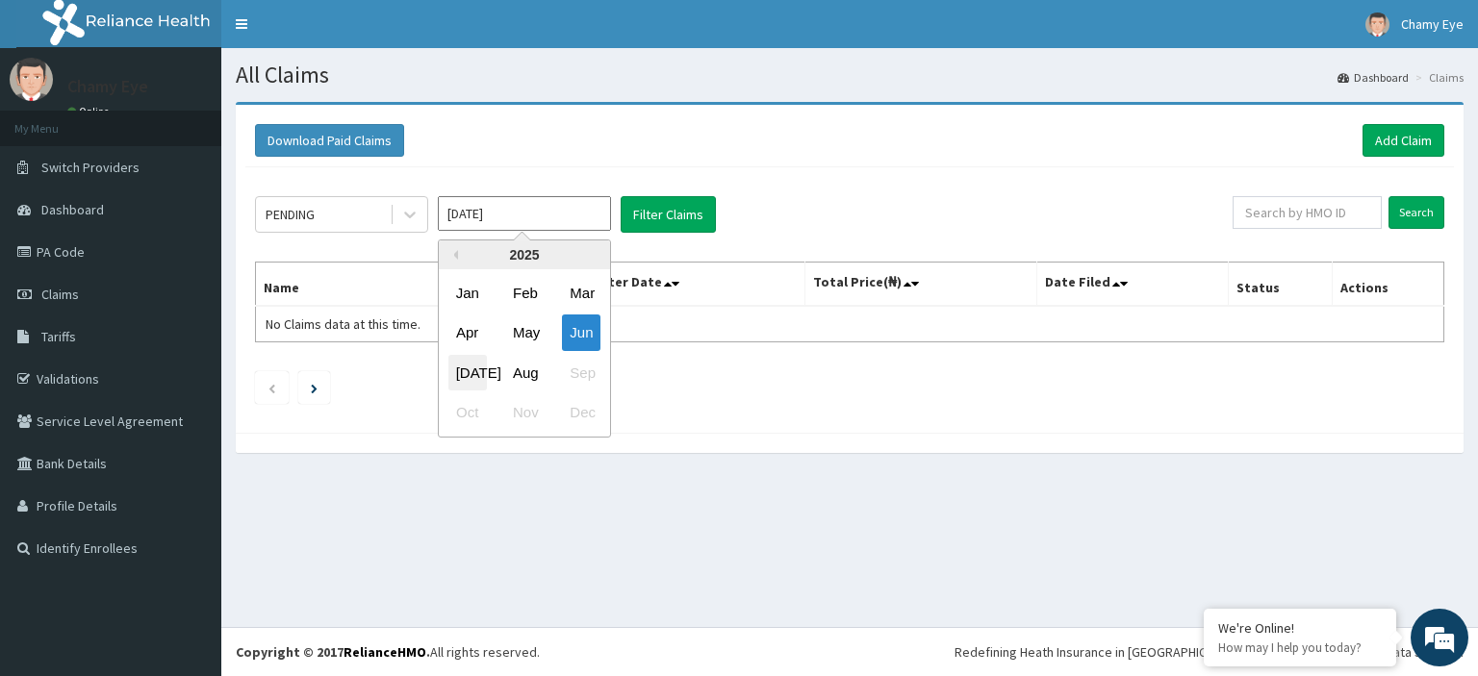
click at [466, 369] on div "Jul" at bounding box center [467, 373] width 38 height 36
type input "Jul 2025"
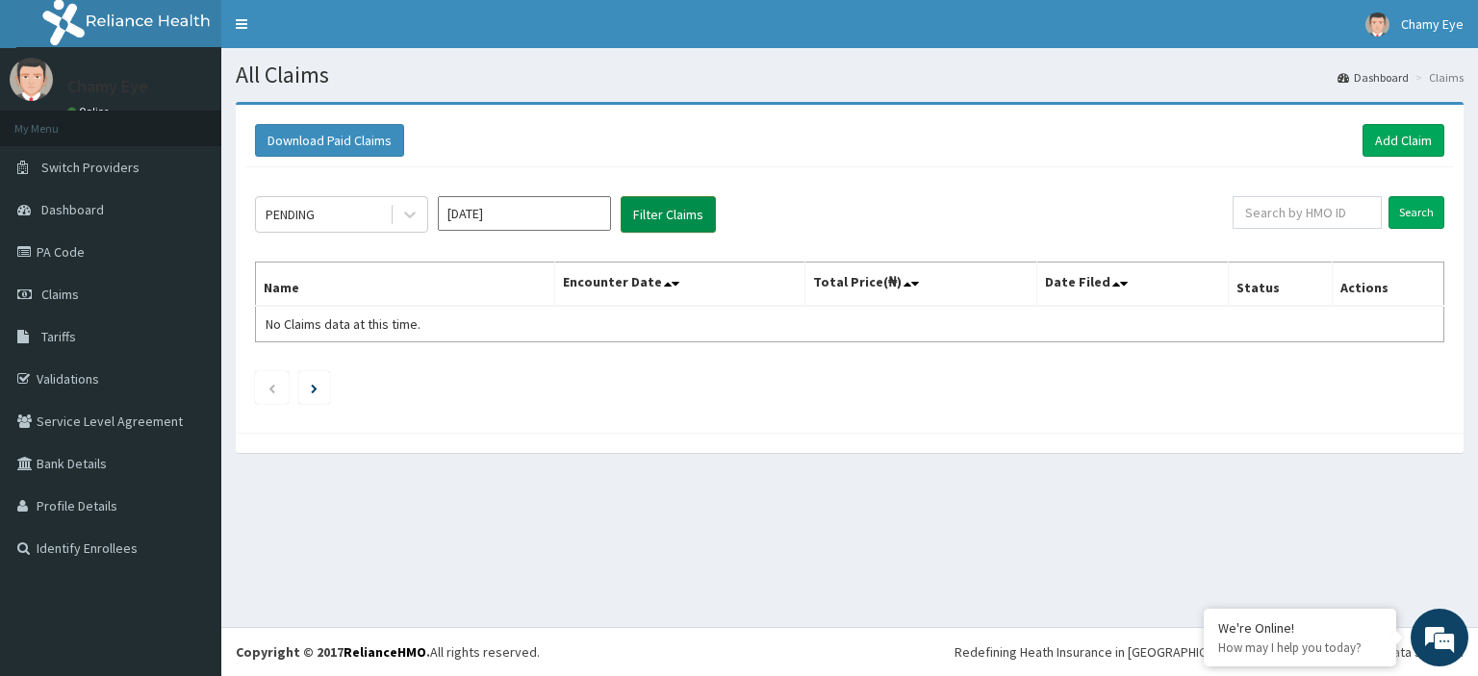
click at [654, 211] on button "Filter Claims" at bounding box center [668, 214] width 95 height 37
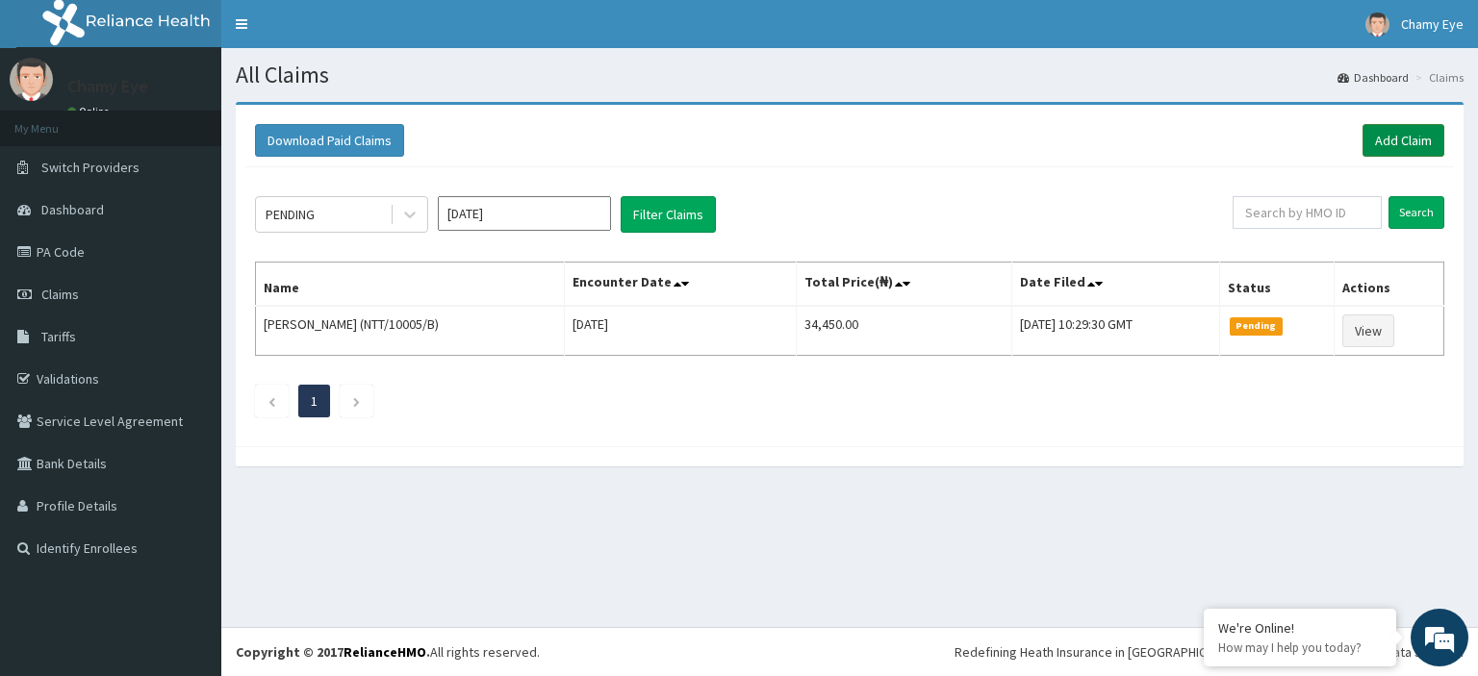
click at [1387, 140] on link "Add Claim" at bounding box center [1403, 140] width 82 height 33
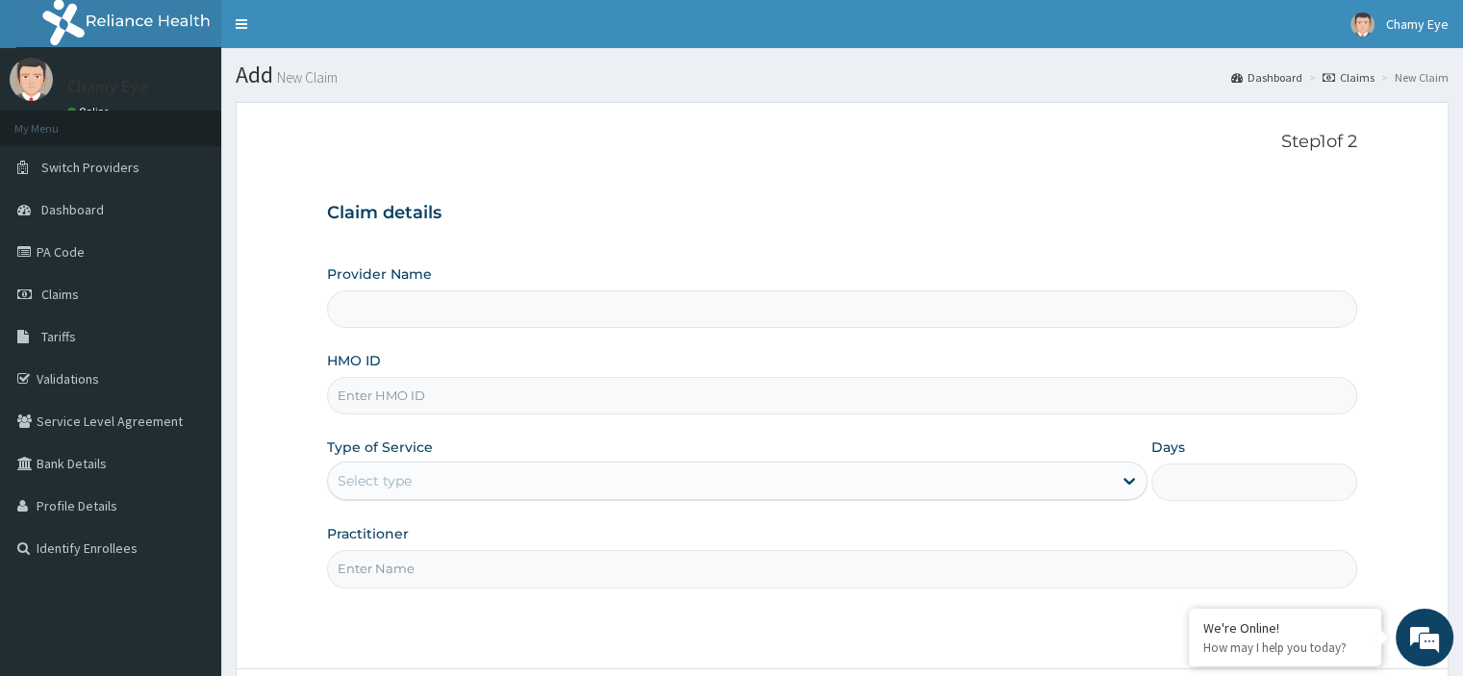
click at [468, 391] on input "HMO ID" at bounding box center [841, 396] width 1029 height 38
type input "Chamy Eye Clinic & Optical services"
paste input "NTT/10005/C"
type input "NTT/10005/C"
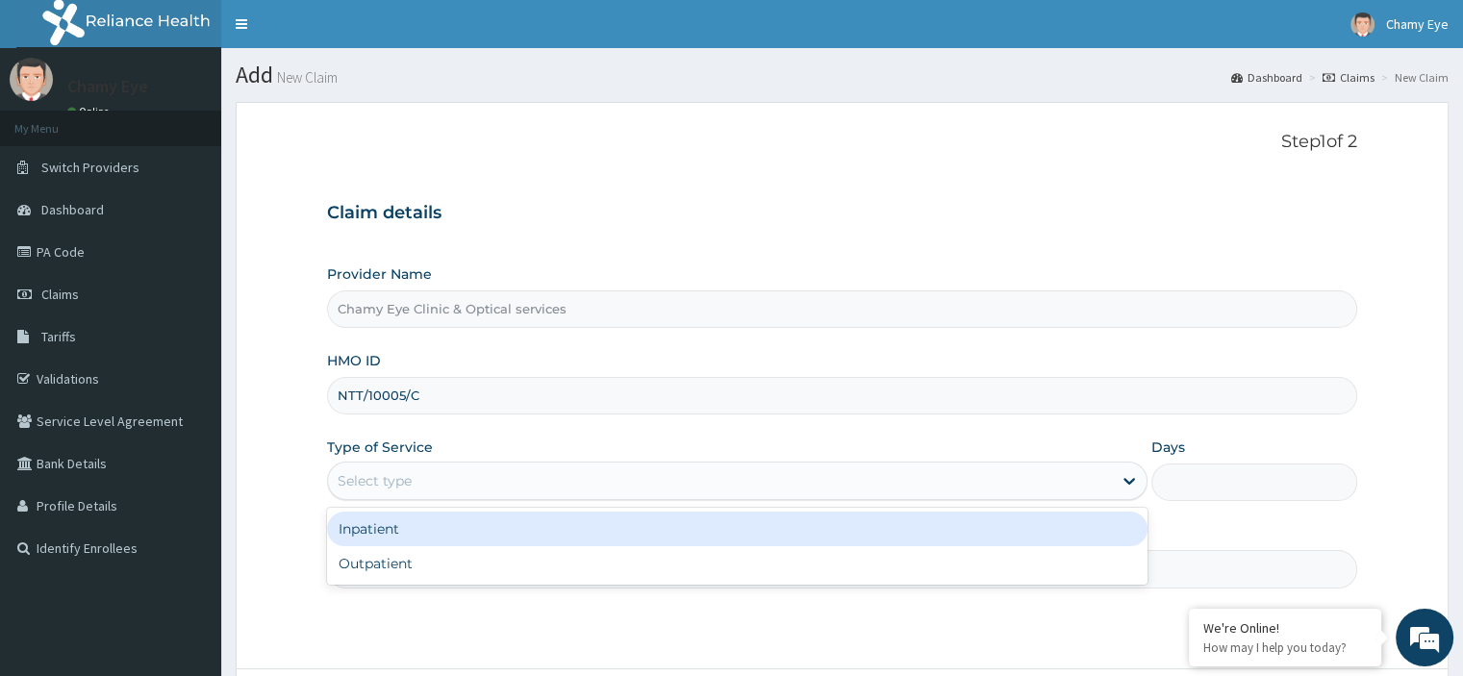
click at [458, 562] on div "Outpatient" at bounding box center [737, 563] width 821 height 35
type input "1"
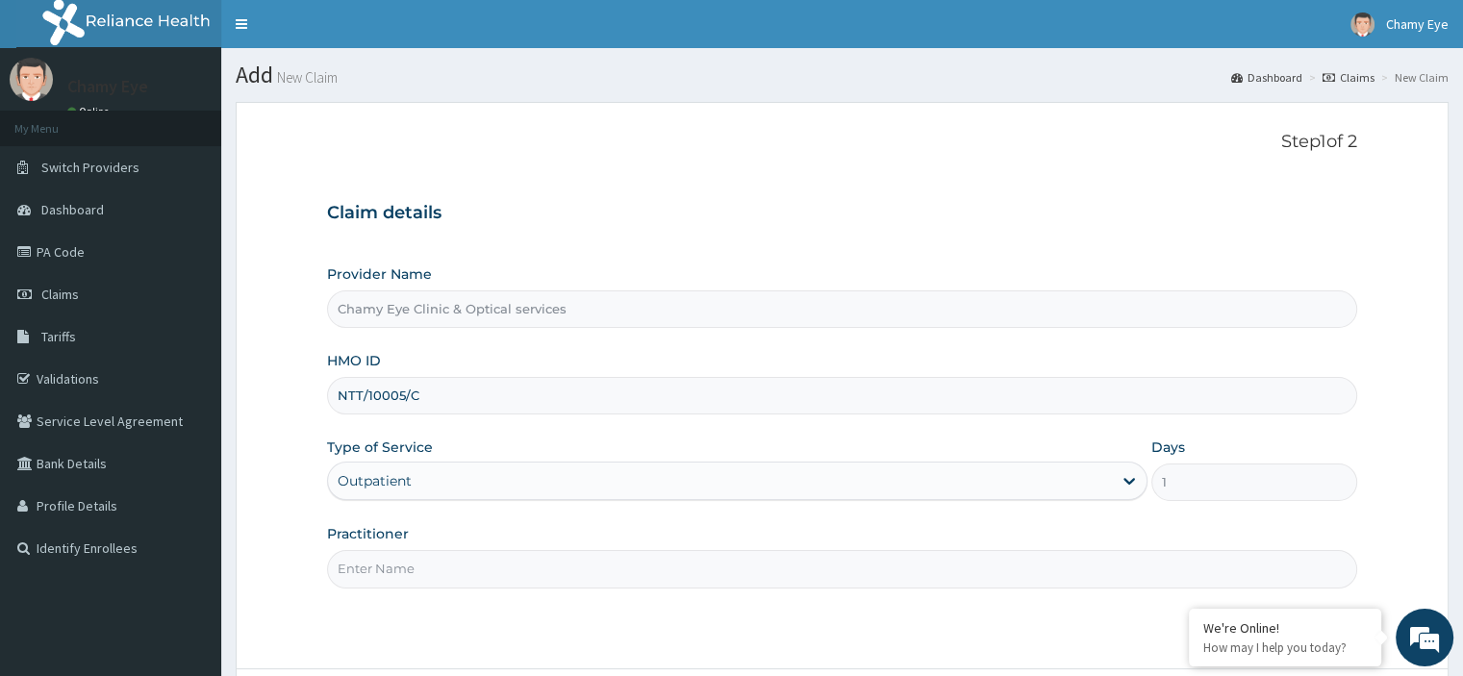
click at [487, 566] on input "Practitioner" at bounding box center [841, 569] width 1029 height 38
type input "DR NDIDIAMAKA"
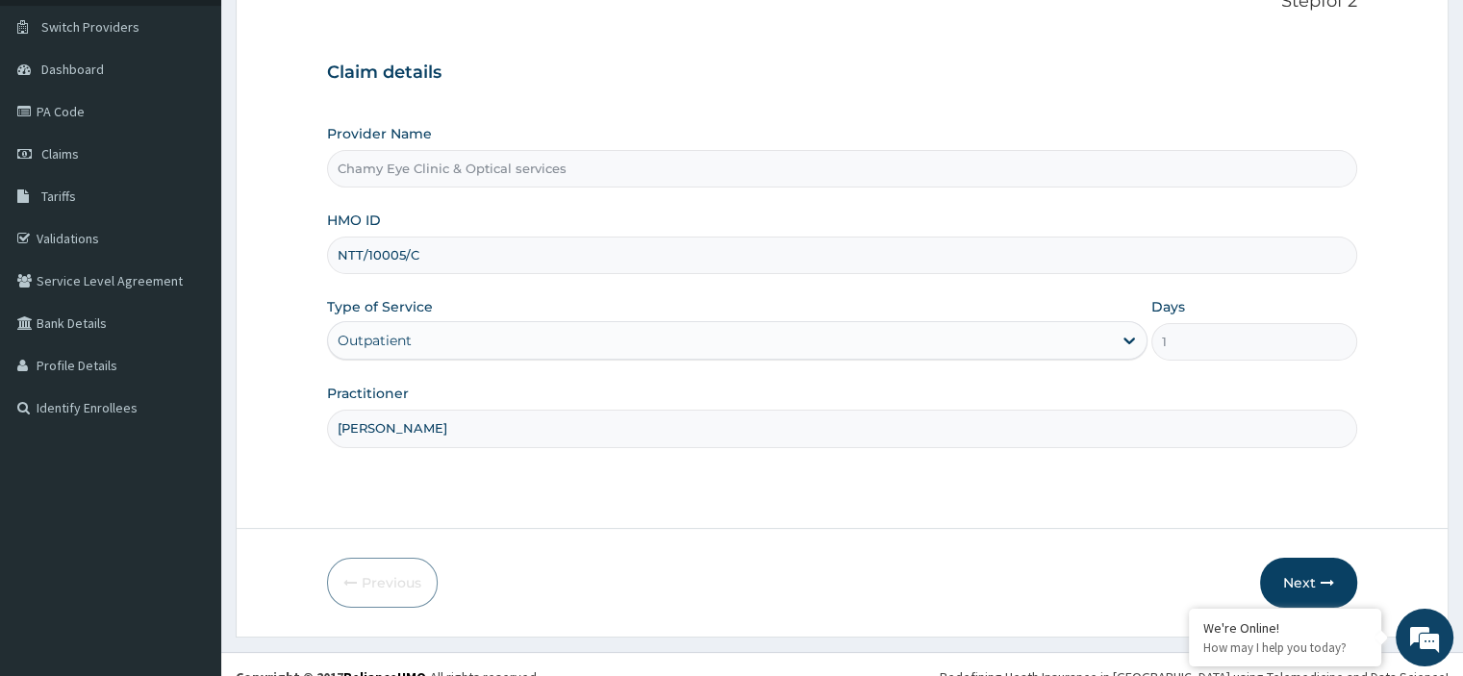
scroll to position [165, 0]
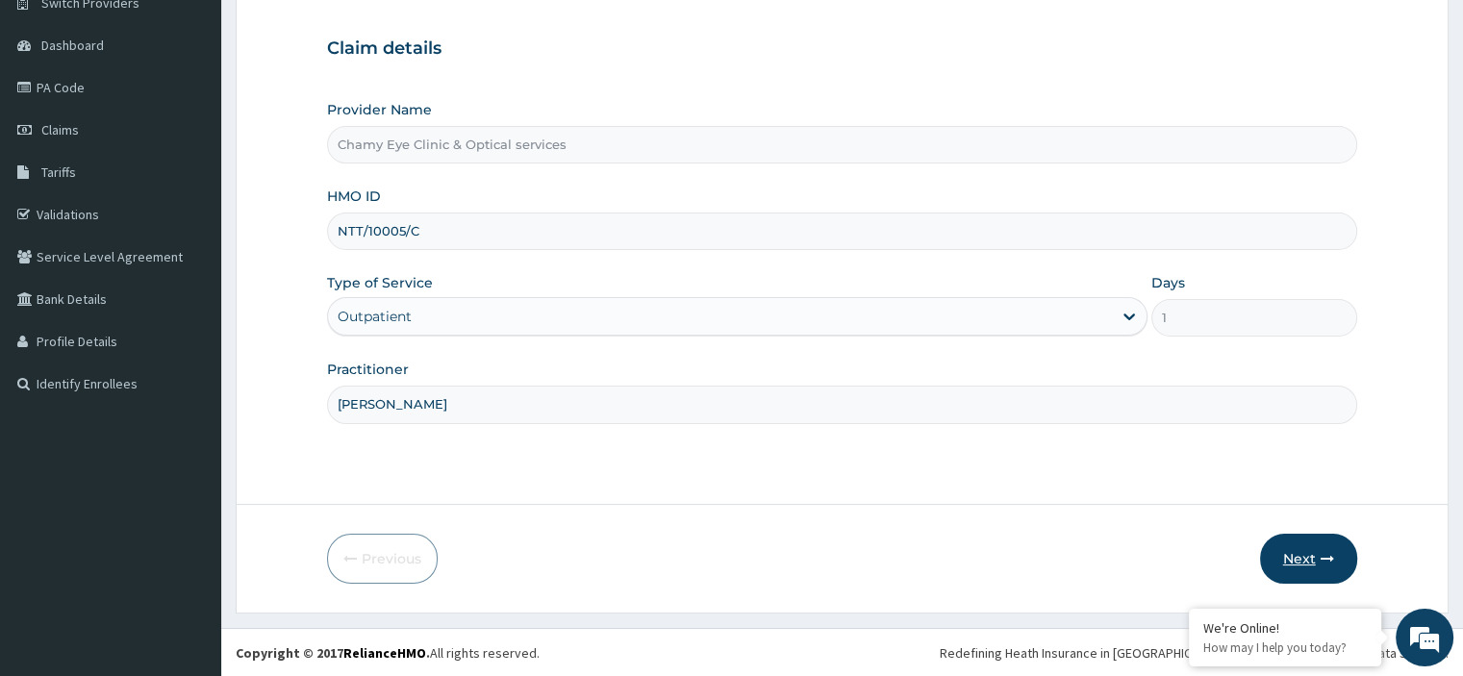
click at [1306, 550] on button "Next" at bounding box center [1308, 559] width 97 height 50
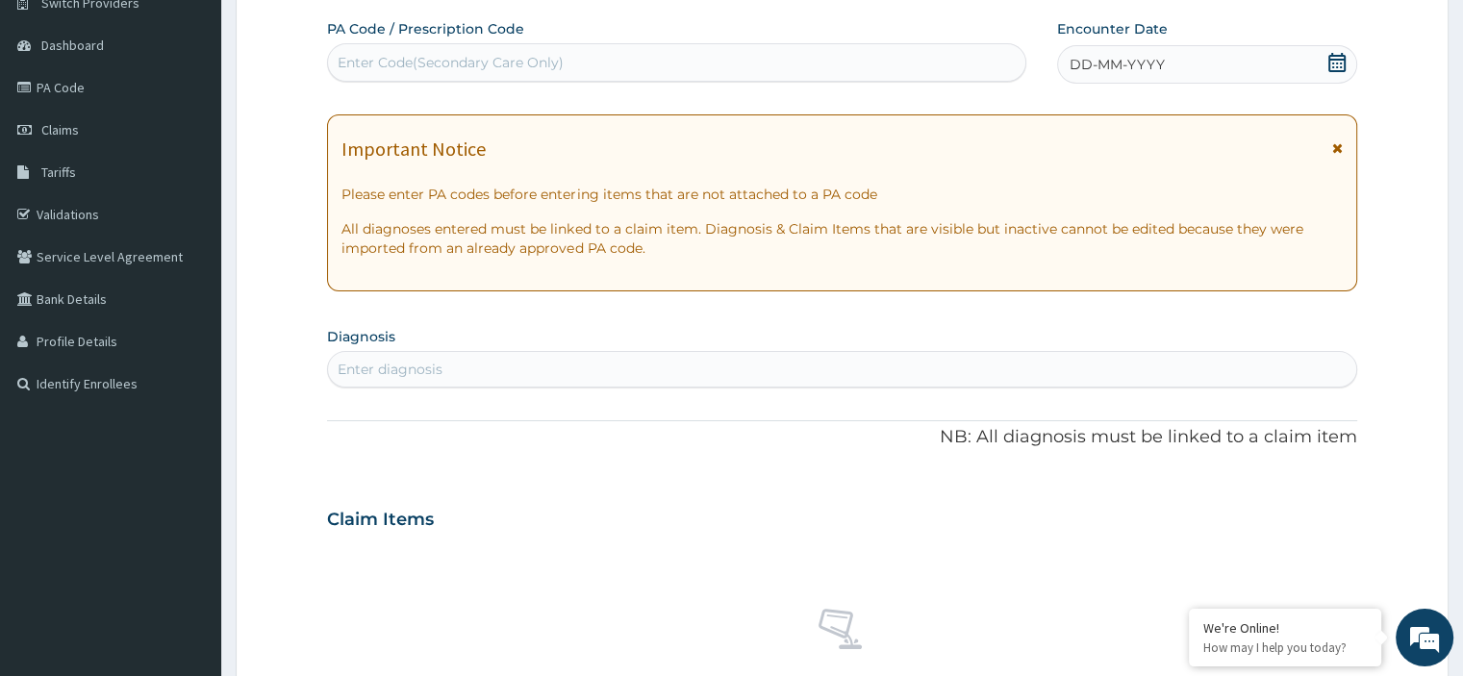
scroll to position [0, 0]
paste input "PA/B178A4"
type input "PA/B178A4"
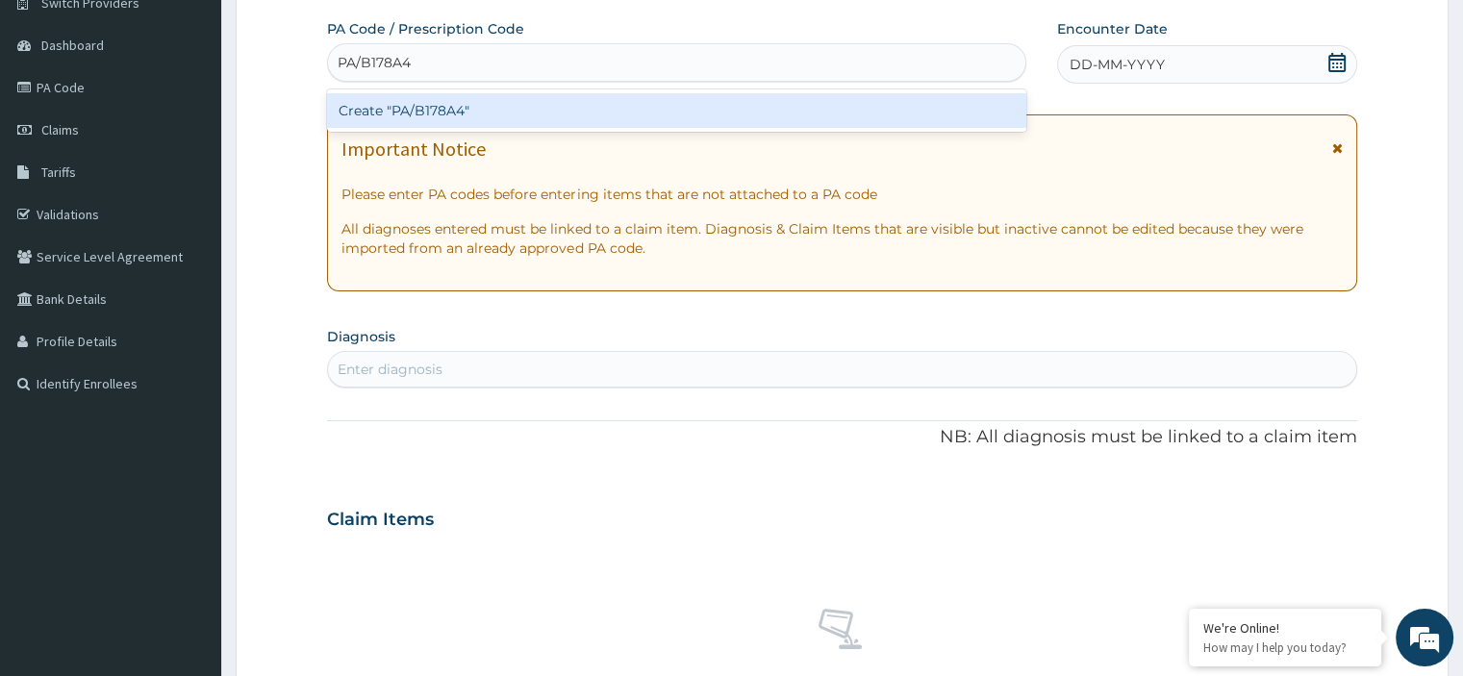
click at [544, 108] on div "Create "PA/B178A4"" at bounding box center [676, 110] width 699 height 35
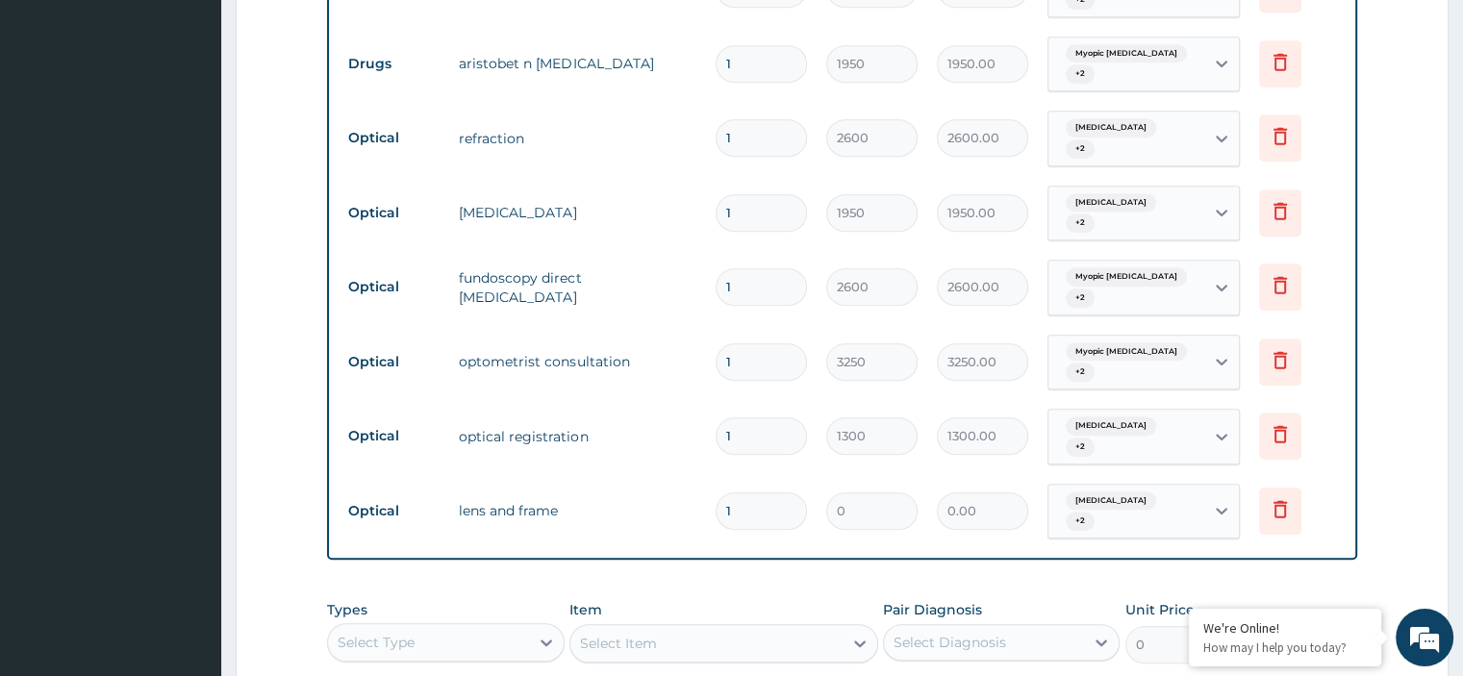
scroll to position [993, 0]
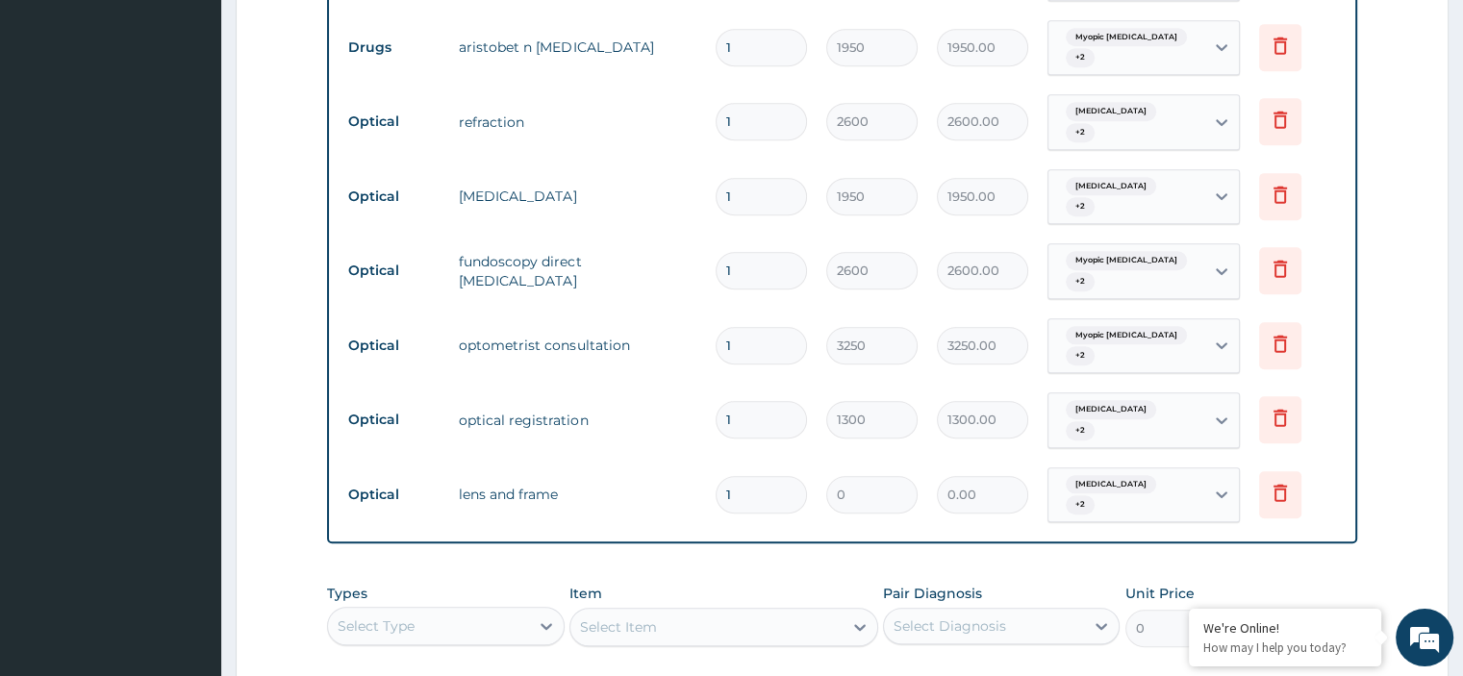
click at [969, 488] on td "0.00" at bounding box center [982, 495] width 111 height 57
click at [1280, 481] on icon at bounding box center [1280, 492] width 23 height 23
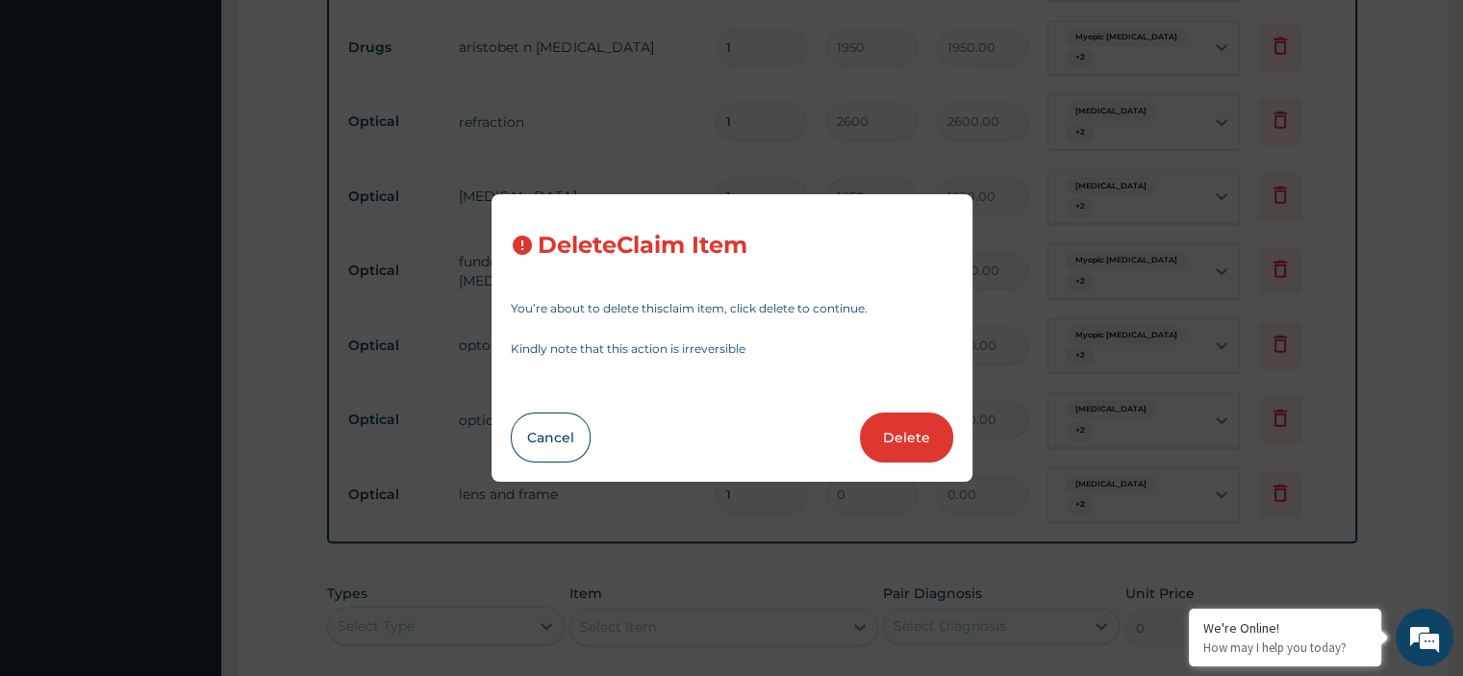
click at [866, 455] on div "Cancel Delete" at bounding box center [732, 438] width 443 height 50
click at [824, 396] on div "Delete Claim Item You’re about to delete this claim item , click delete to cont…" at bounding box center [732, 338] width 481 height 288
click at [916, 419] on button "Delete" at bounding box center [906, 438] width 93 height 50
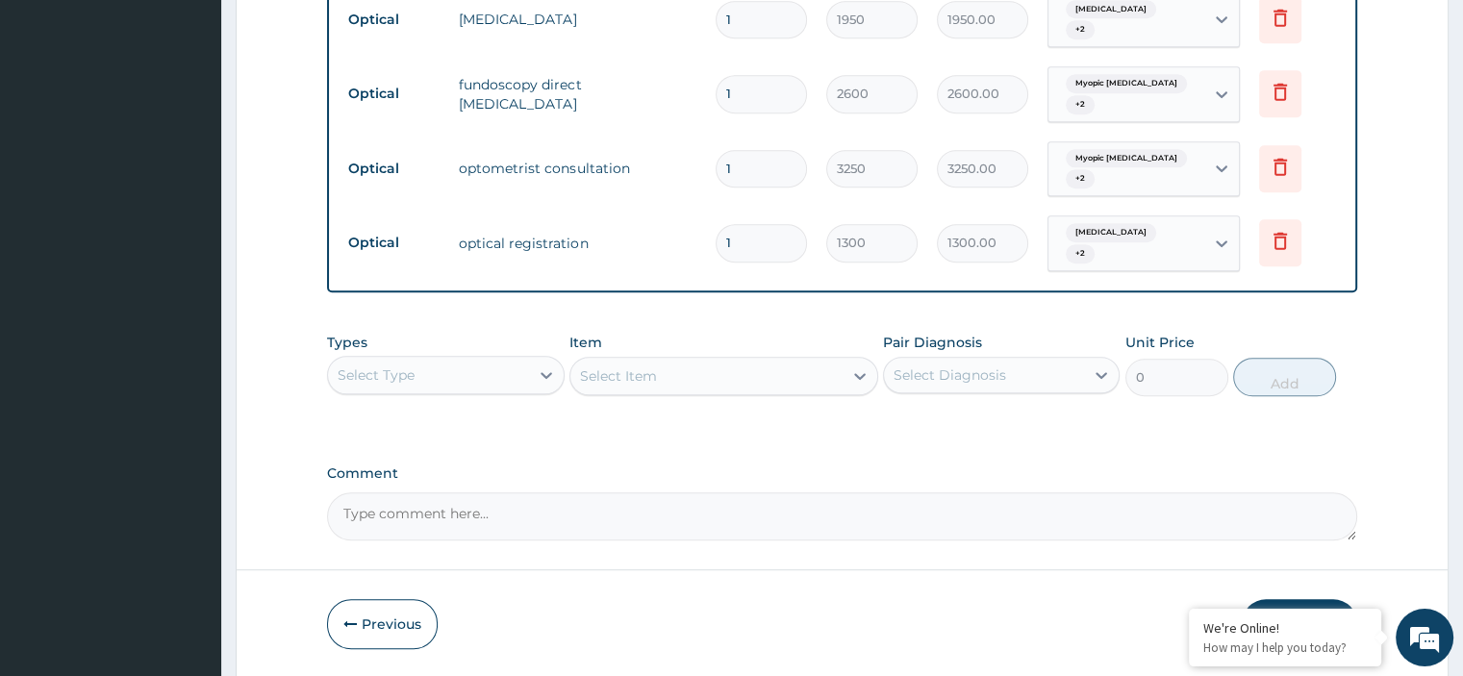
scroll to position [1128, 0]
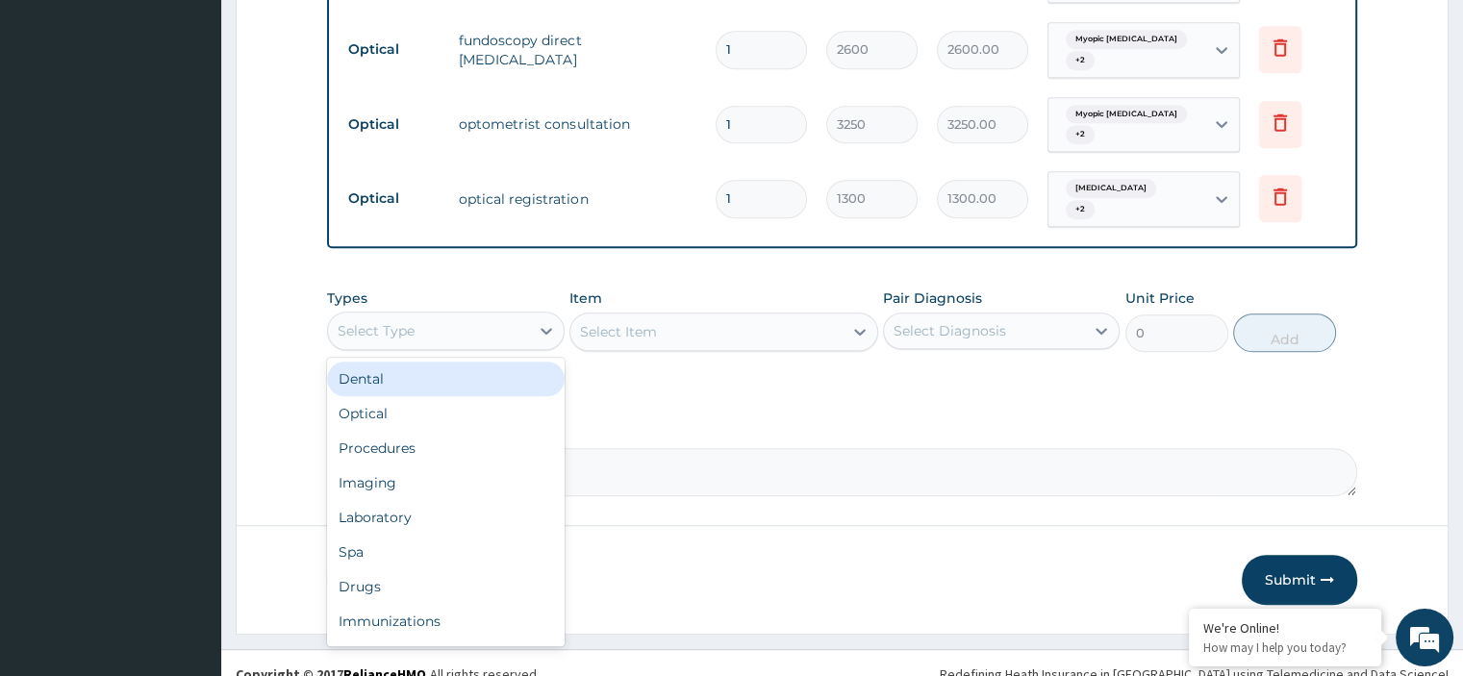
click at [489, 396] on div "Optical" at bounding box center [445, 413] width 237 height 35
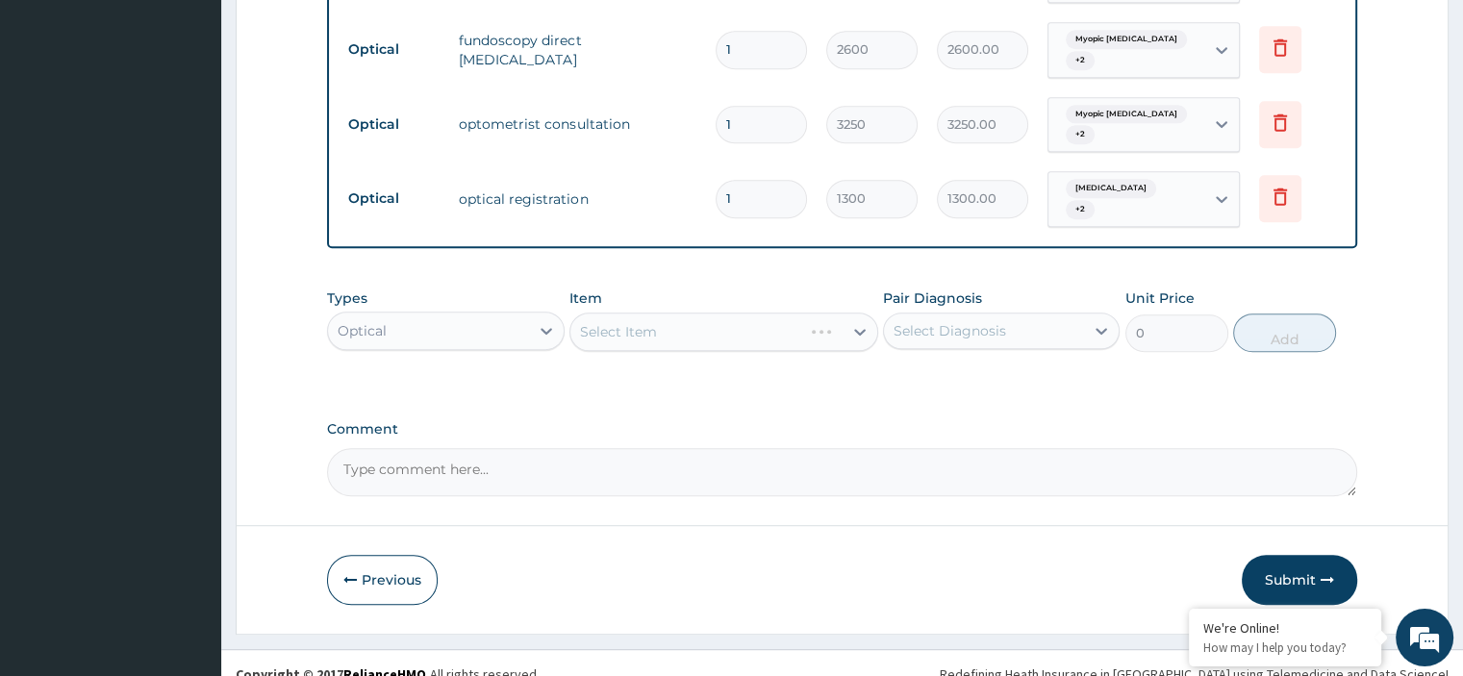
click at [723, 315] on div "Select Item" at bounding box center [724, 332] width 309 height 38
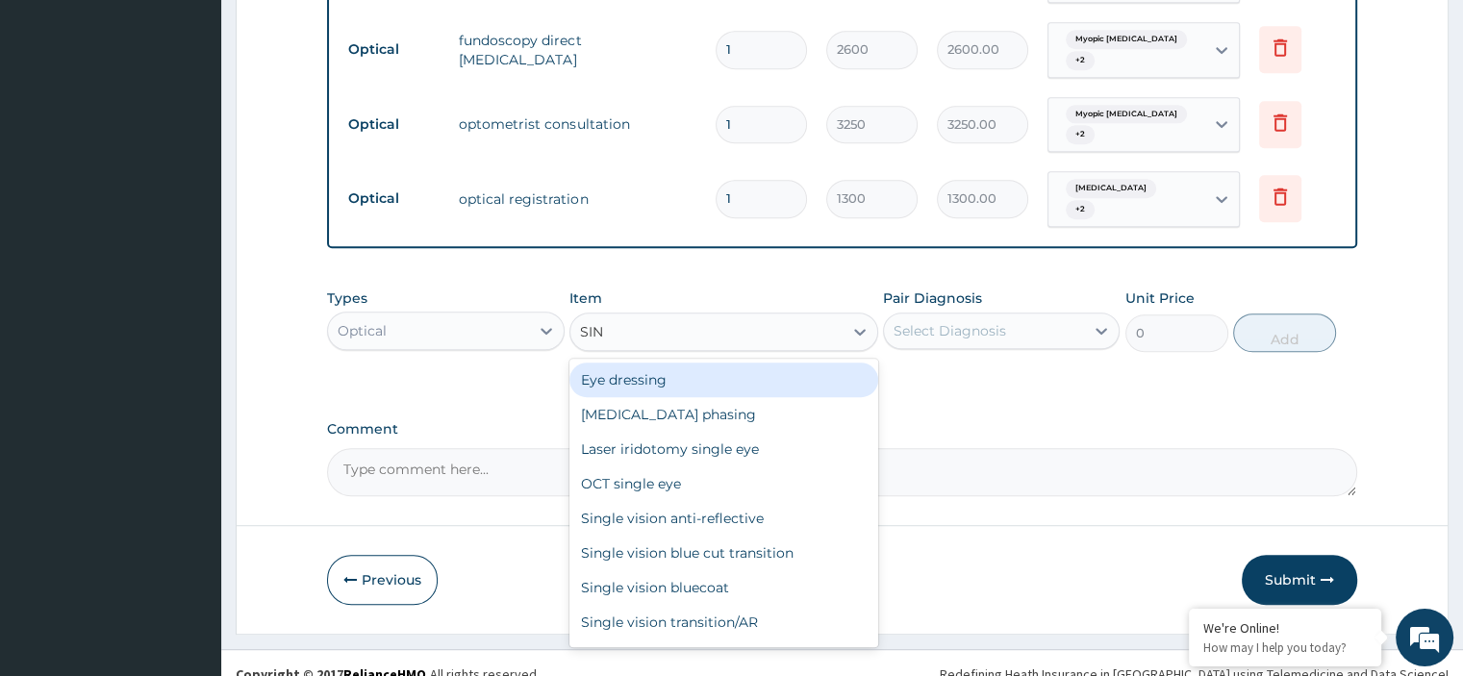
type input "SING"
click at [772, 501] on div "Single vision anti-reflective" at bounding box center [724, 518] width 309 height 35
type input "15600"
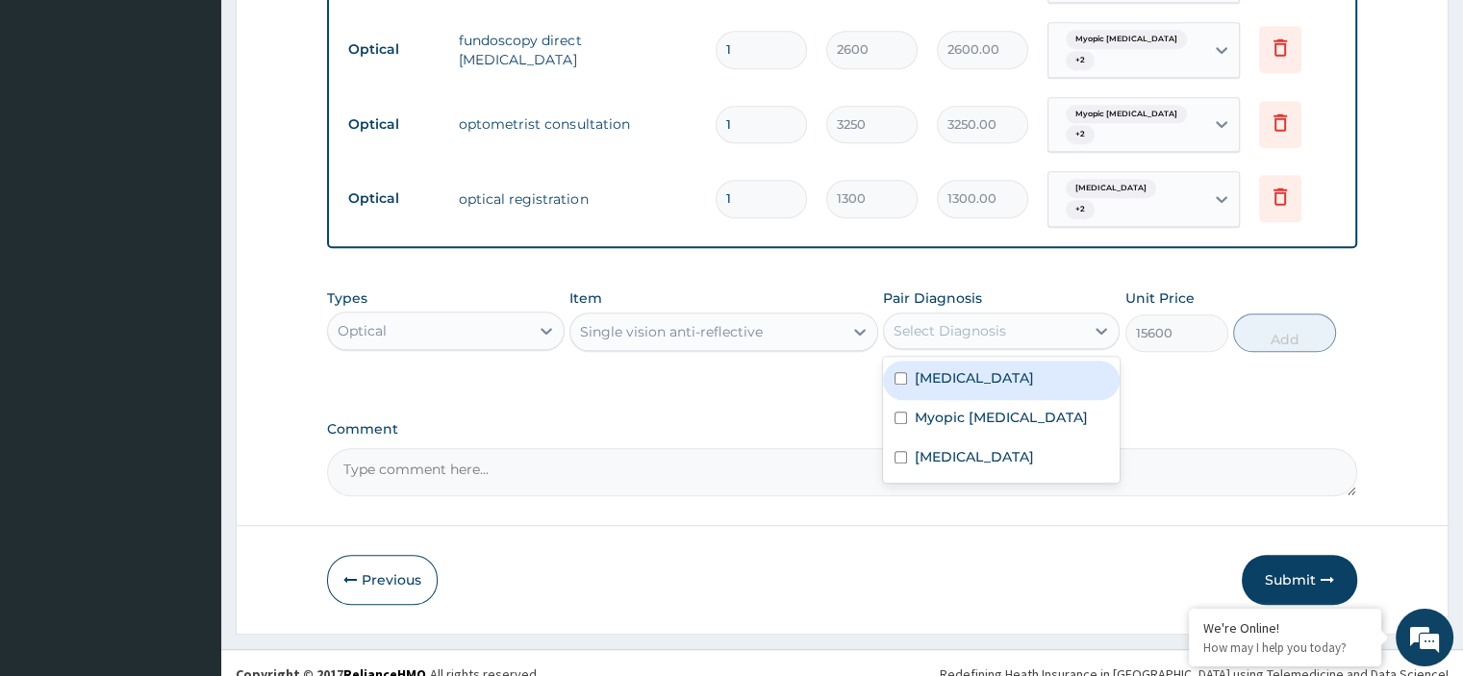
click at [1012, 368] on label "Allergic conjunctivitis" at bounding box center [974, 377] width 119 height 19
checkbox input "true"
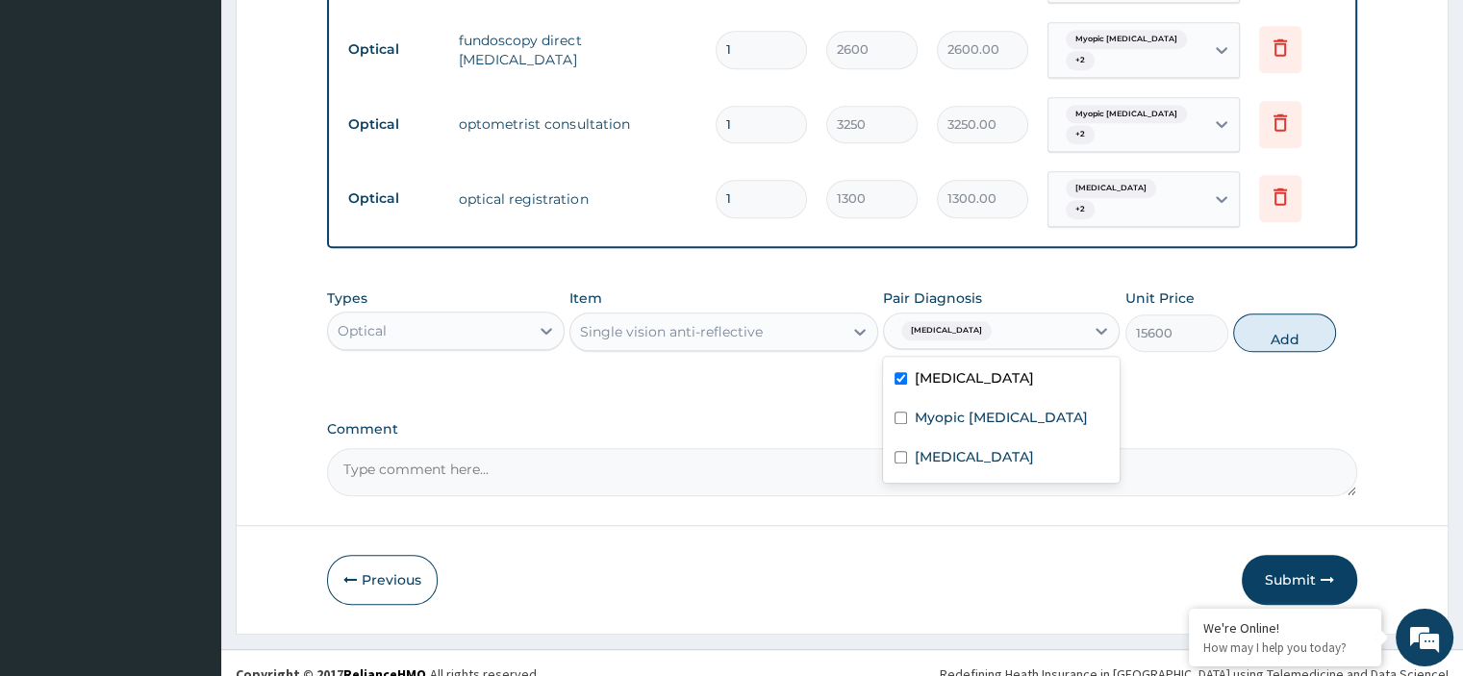
click at [1001, 321] on input "text" at bounding box center [1000, 330] width 2 height 19
click at [1011, 400] on div "Myopic astigmatism" at bounding box center [1001, 419] width 237 height 39
checkbox input "true"
click at [1031, 321] on input "text" at bounding box center [1030, 330] width 2 height 19
click at [997, 440] on div "Presbyopia" at bounding box center [1001, 459] width 237 height 39
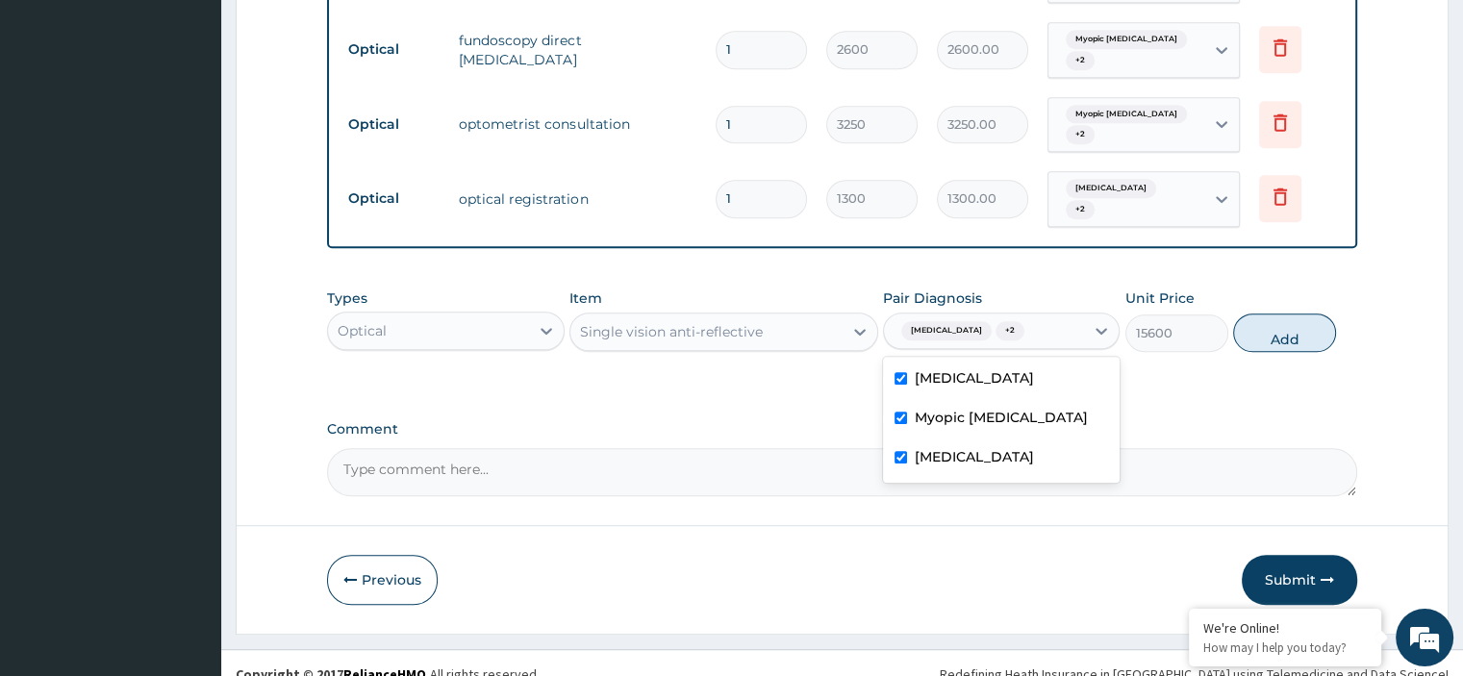
checkbox input "true"
click at [1289, 317] on button "Add" at bounding box center [1284, 333] width 103 height 38
type input "0"
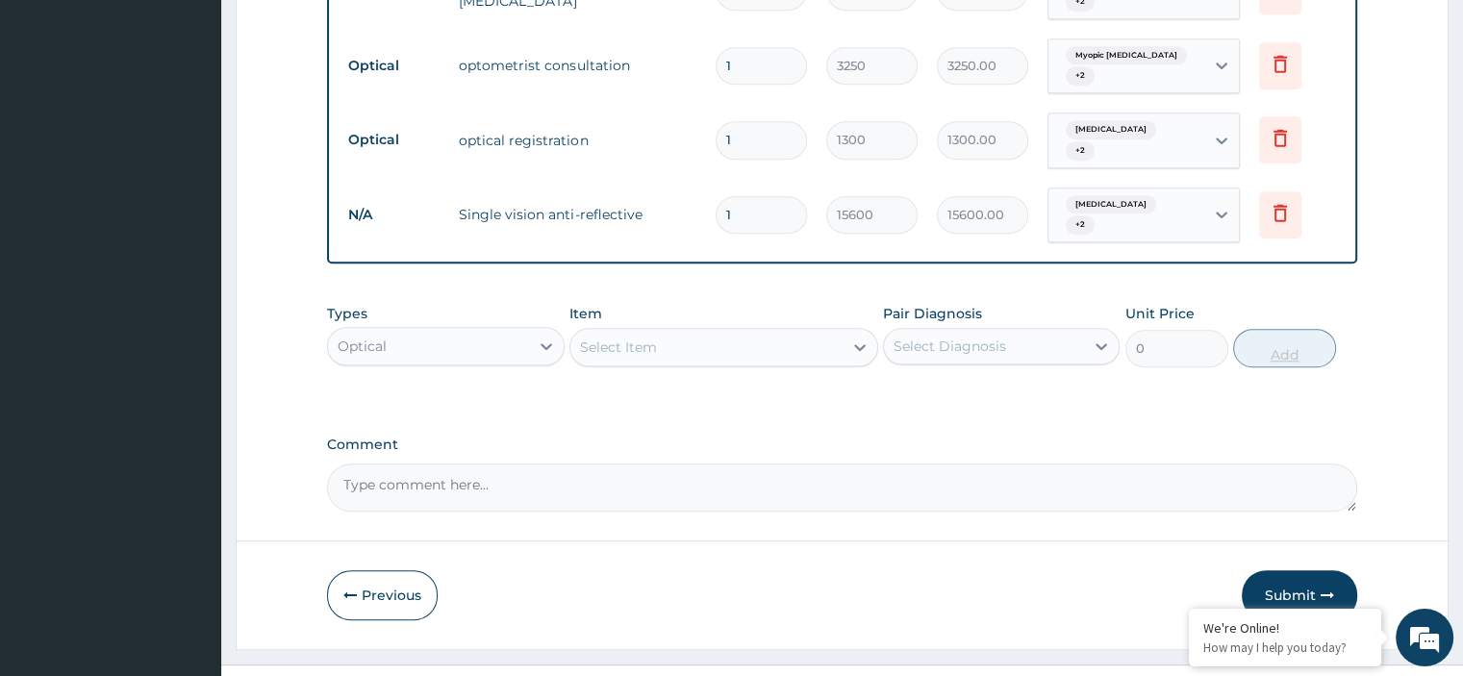
scroll to position [1201, 0]
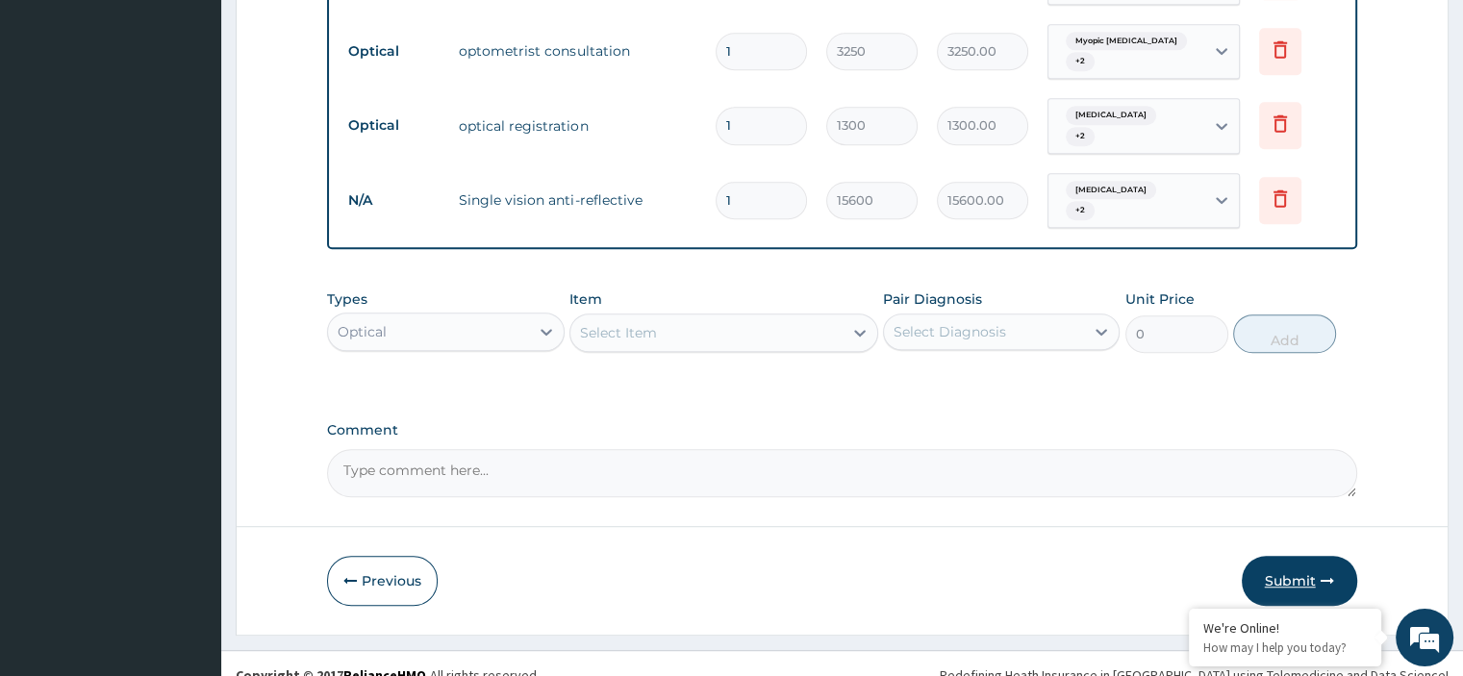
click at [1297, 556] on button "Submit" at bounding box center [1299, 581] width 115 height 50
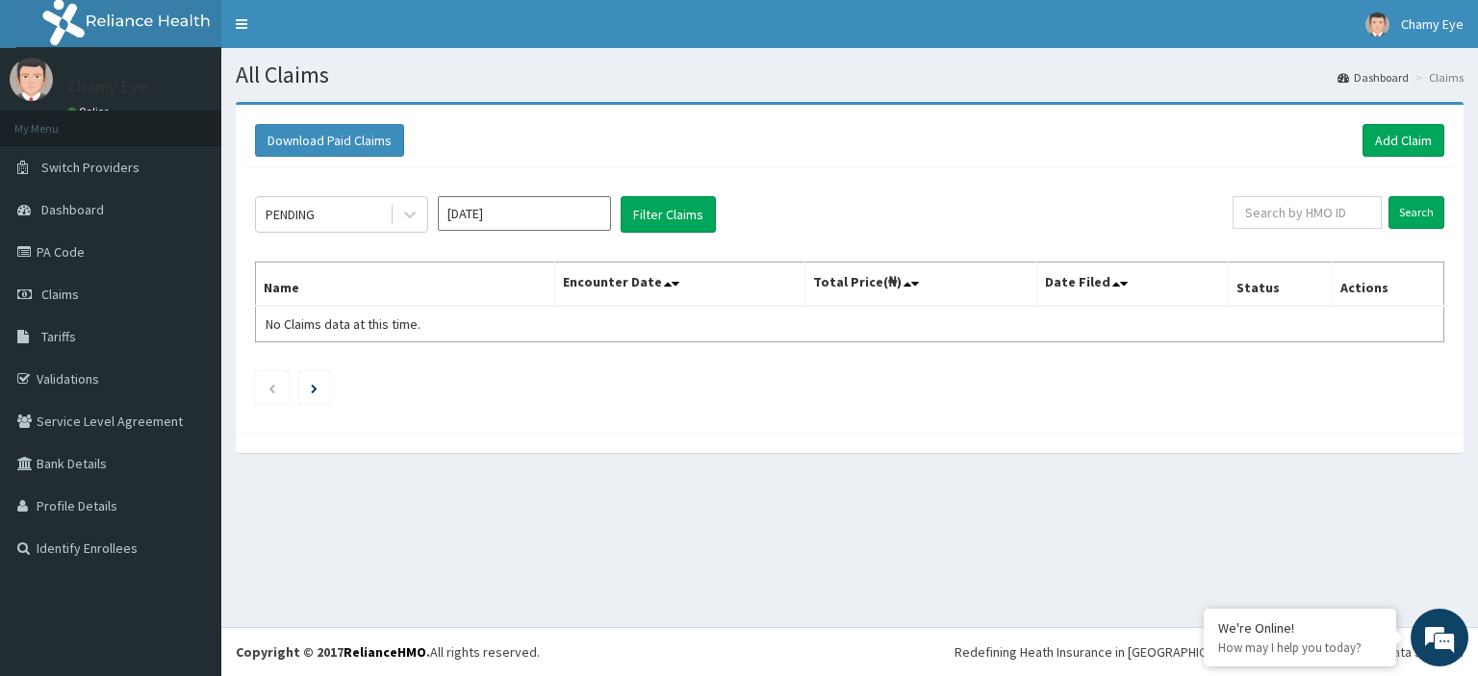
click at [529, 213] on input "[DATE]" at bounding box center [524, 213] width 173 height 35
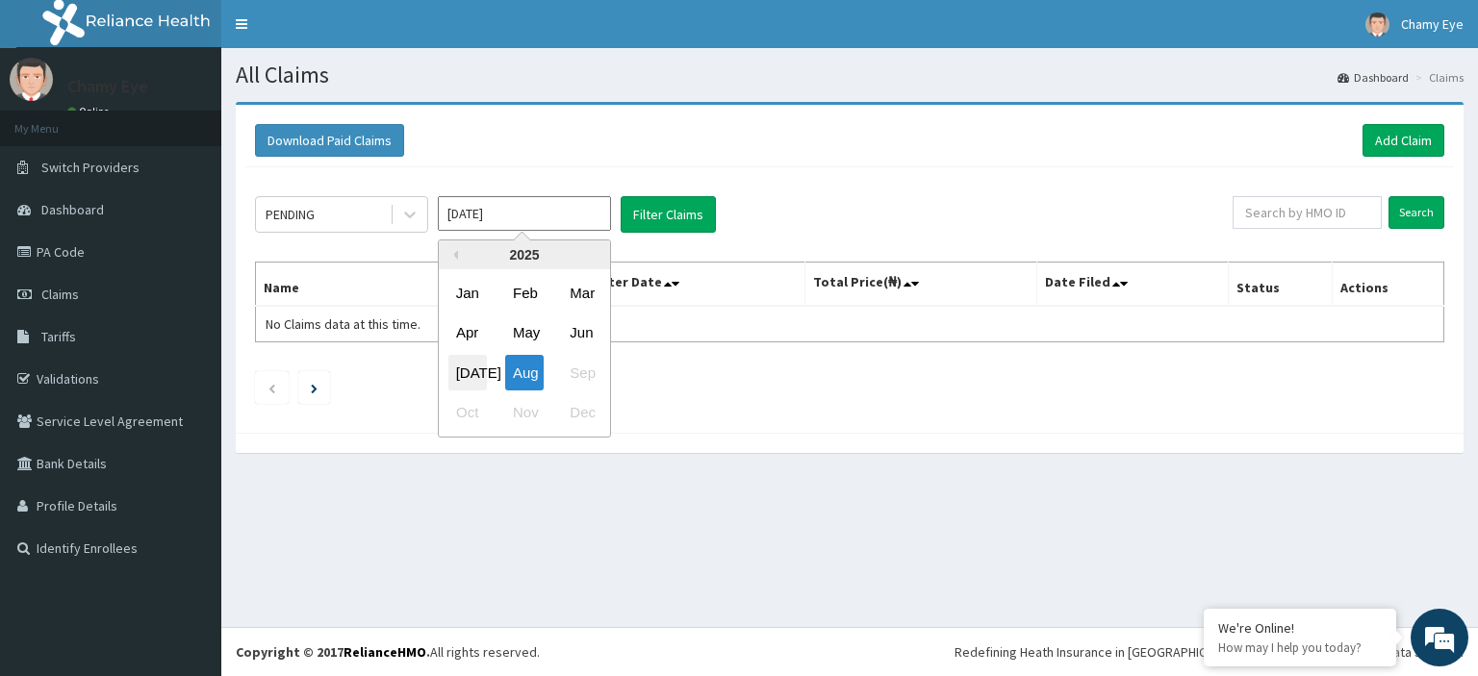
click at [466, 372] on div "[DATE]" at bounding box center [467, 373] width 38 height 36
type input "[DATE]"
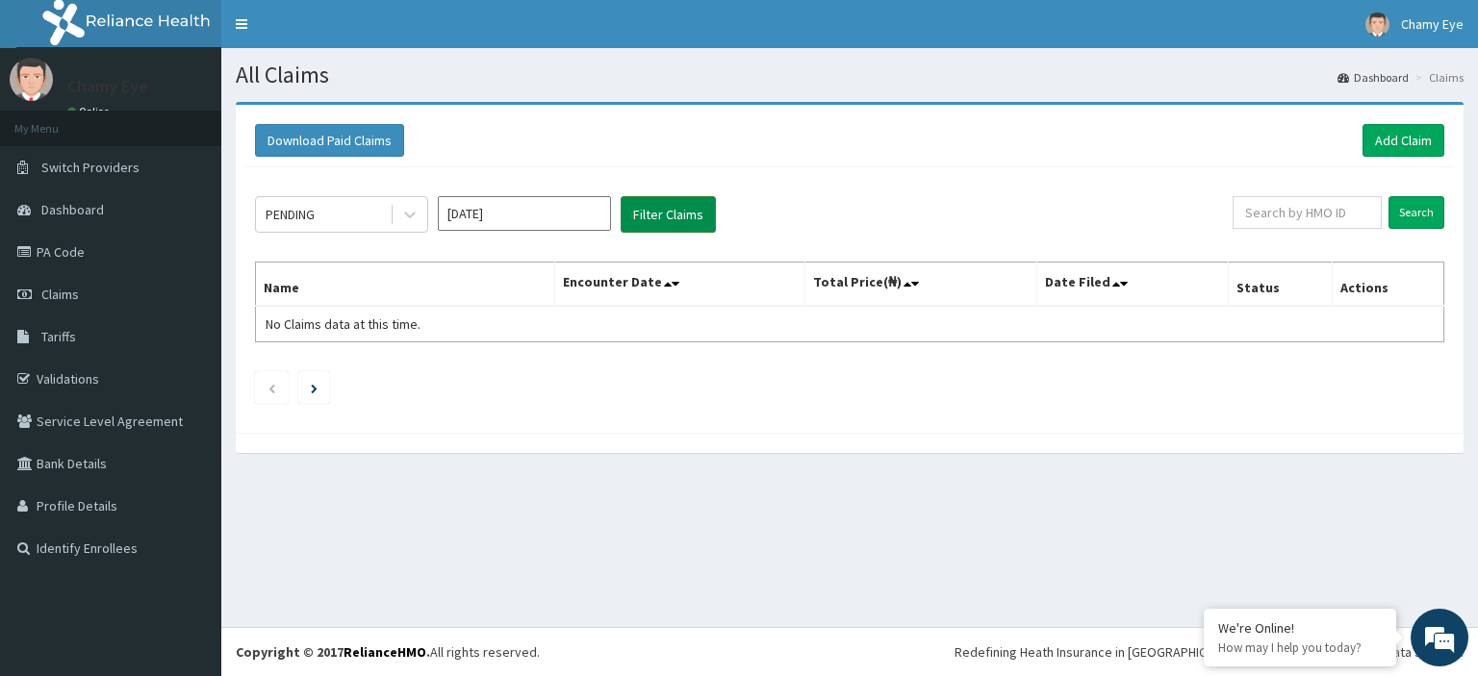
click at [674, 223] on button "Filter Claims" at bounding box center [668, 214] width 95 height 37
